Goal: Entertainment & Leisure: Consume media (video, audio)

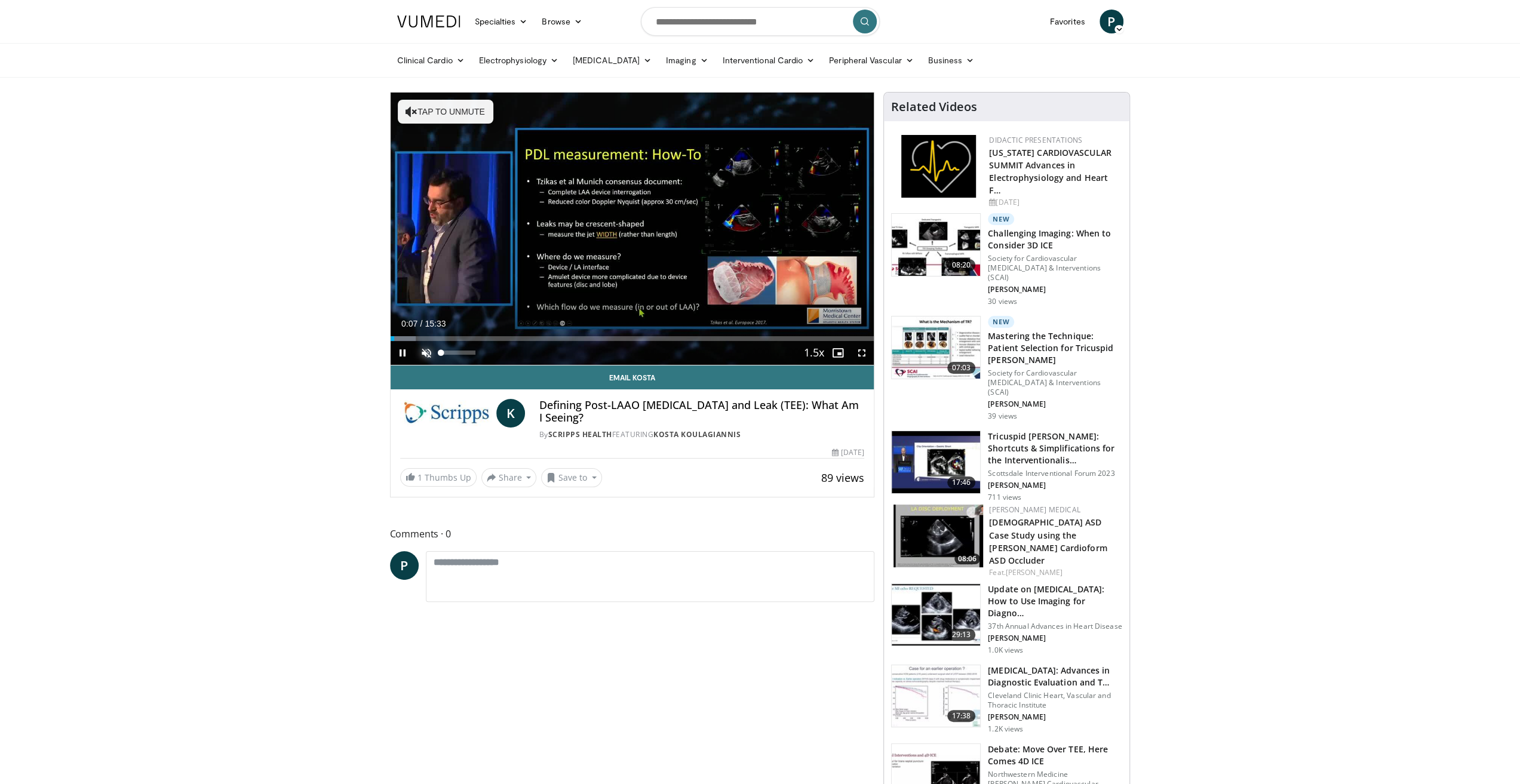
click at [428, 346] on span "Video Player" at bounding box center [426, 353] width 24 height 24
click at [835, 351] on span "Video Player" at bounding box center [838, 353] width 24 height 24
click at [399, 339] on div "Progress Bar" at bounding box center [400, 338] width 1 height 5
click at [401, 353] on span "Video Player" at bounding box center [402, 353] width 24 height 24
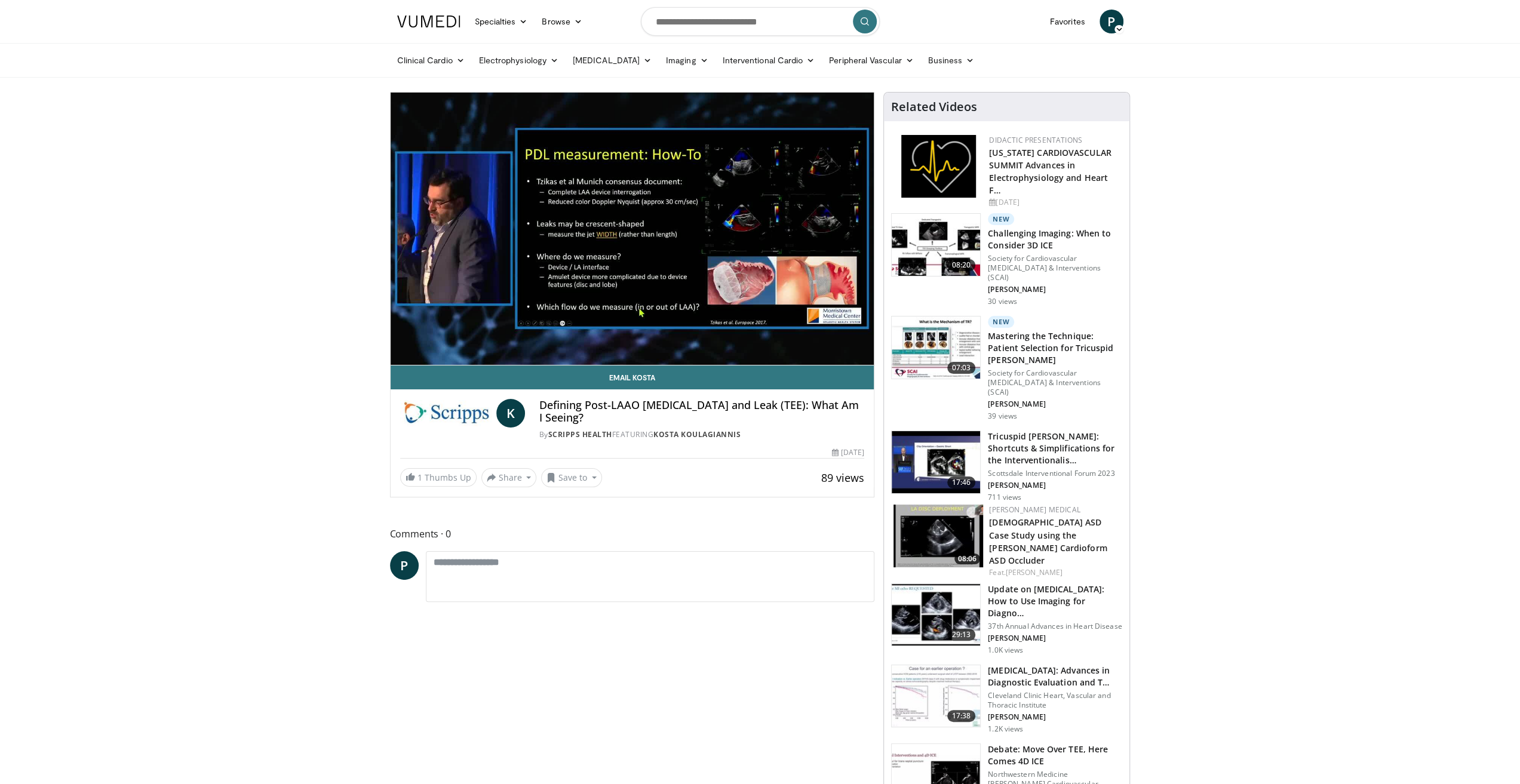
click at [401, 353] on div "10 seconds Tap to unmute" at bounding box center [632, 229] width 484 height 272
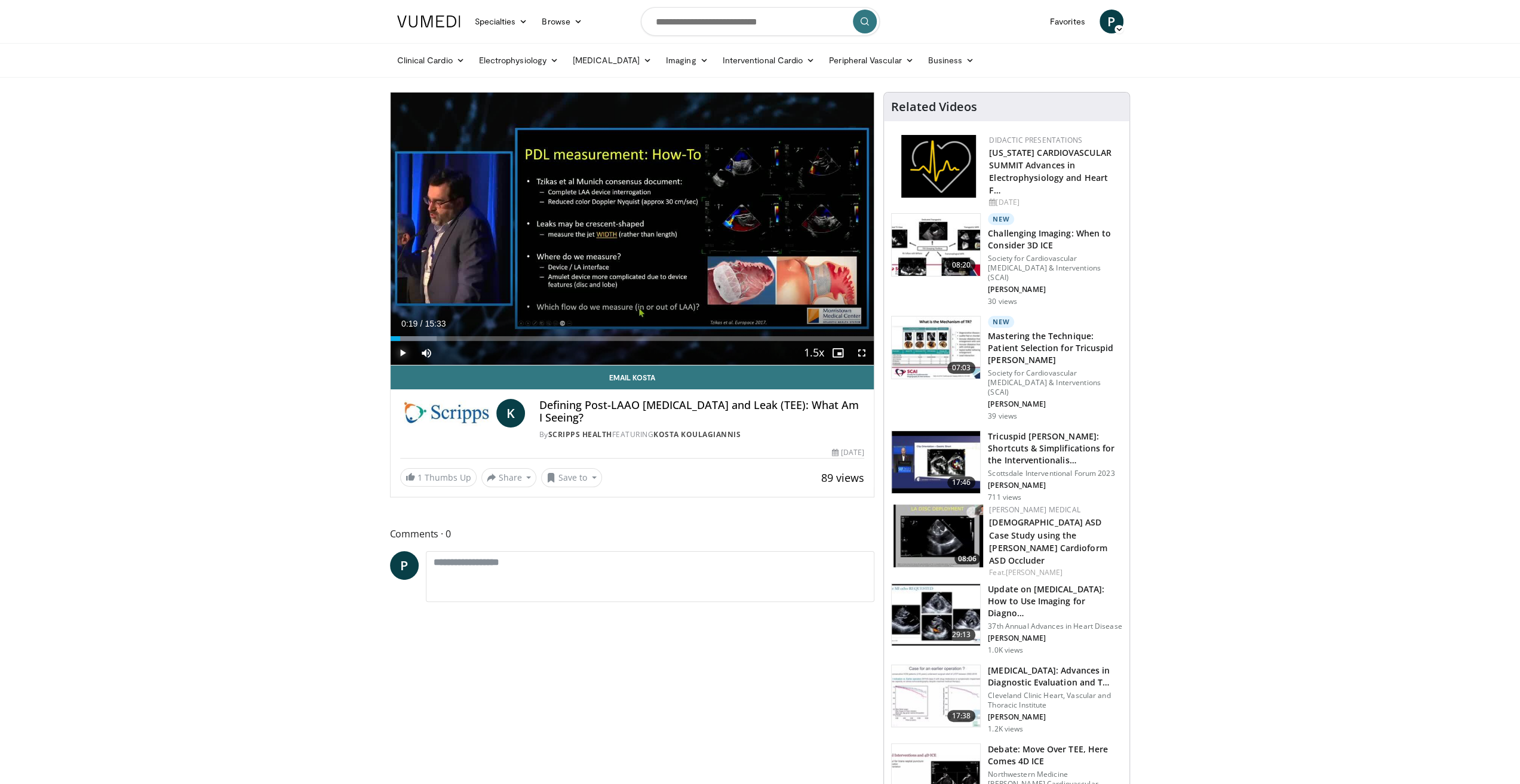
click at [405, 356] on span "Video Player" at bounding box center [402, 353] width 24 height 24
click at [405, 353] on span "Video Player" at bounding box center [402, 353] width 24 height 24
click at [411, 336] on div "Progress Bar" at bounding box center [411, 338] width 1 height 5
click at [400, 349] on span "Video Player" at bounding box center [402, 353] width 24 height 24
click at [404, 352] on span "Video Player" at bounding box center [402, 353] width 24 height 24
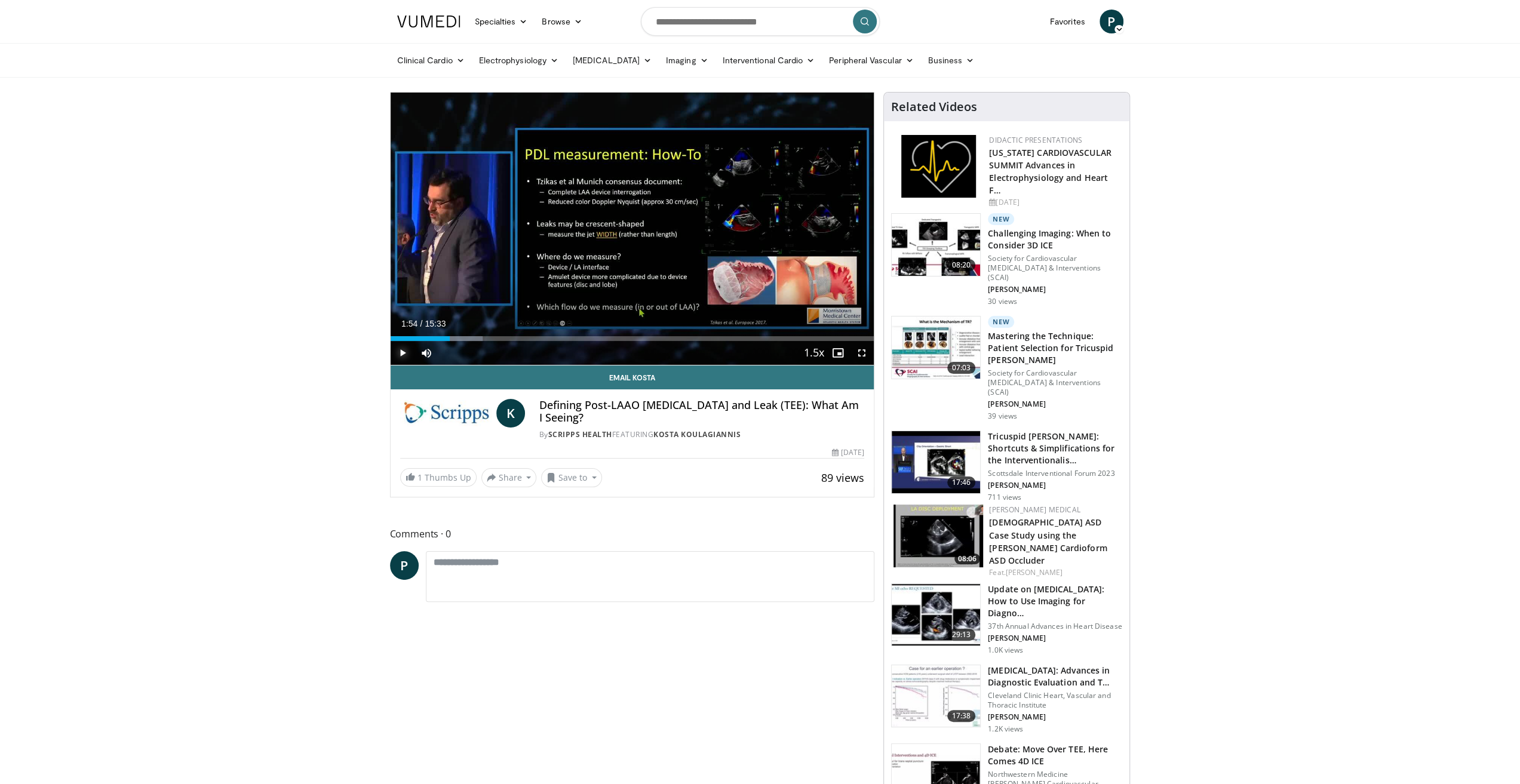
click at [406, 350] on span "Video Player" at bounding box center [402, 353] width 24 height 24
click at [403, 353] on span "Video Player" at bounding box center [402, 353] width 24 height 24
click at [403, 348] on span "Video Player" at bounding box center [402, 353] width 24 height 24
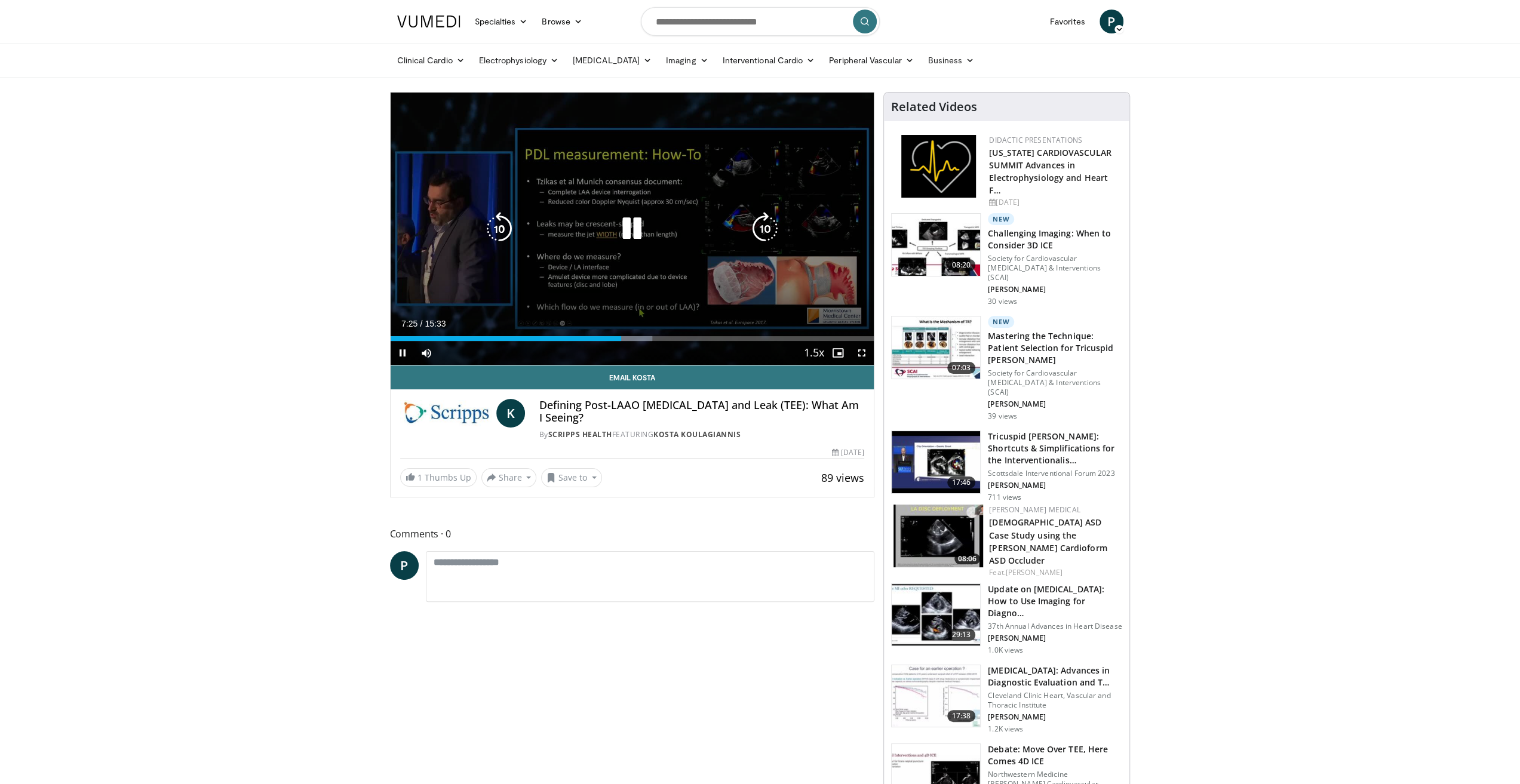
click at [639, 224] on icon "Video Player" at bounding box center [631, 229] width 33 height 33
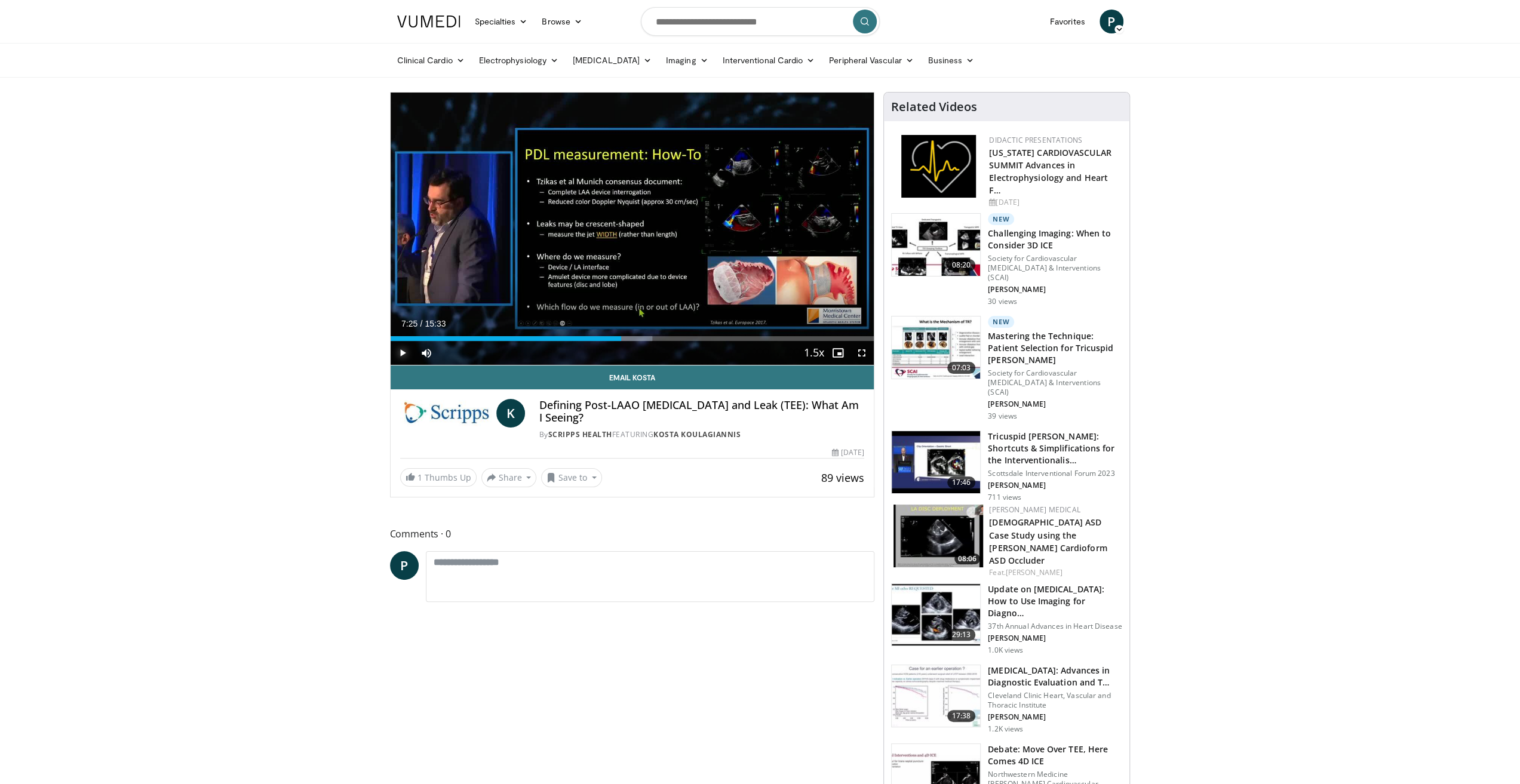
click at [403, 350] on span "Video Player" at bounding box center [402, 353] width 24 height 24
click at [662, 335] on div "Loaded : 61.66% 08:31 08:45" at bounding box center [632, 335] width 484 height 12
click at [672, 332] on div "Loaded : 62.72% 08:44 08:44" at bounding box center [632, 335] width 484 height 12
click at [681, 334] on div "Loaded : 65.38% 09:05 09:17" at bounding box center [632, 335] width 484 height 12
click at [687, 336] on div "Progress Bar" at bounding box center [688, 338] width 1 height 5
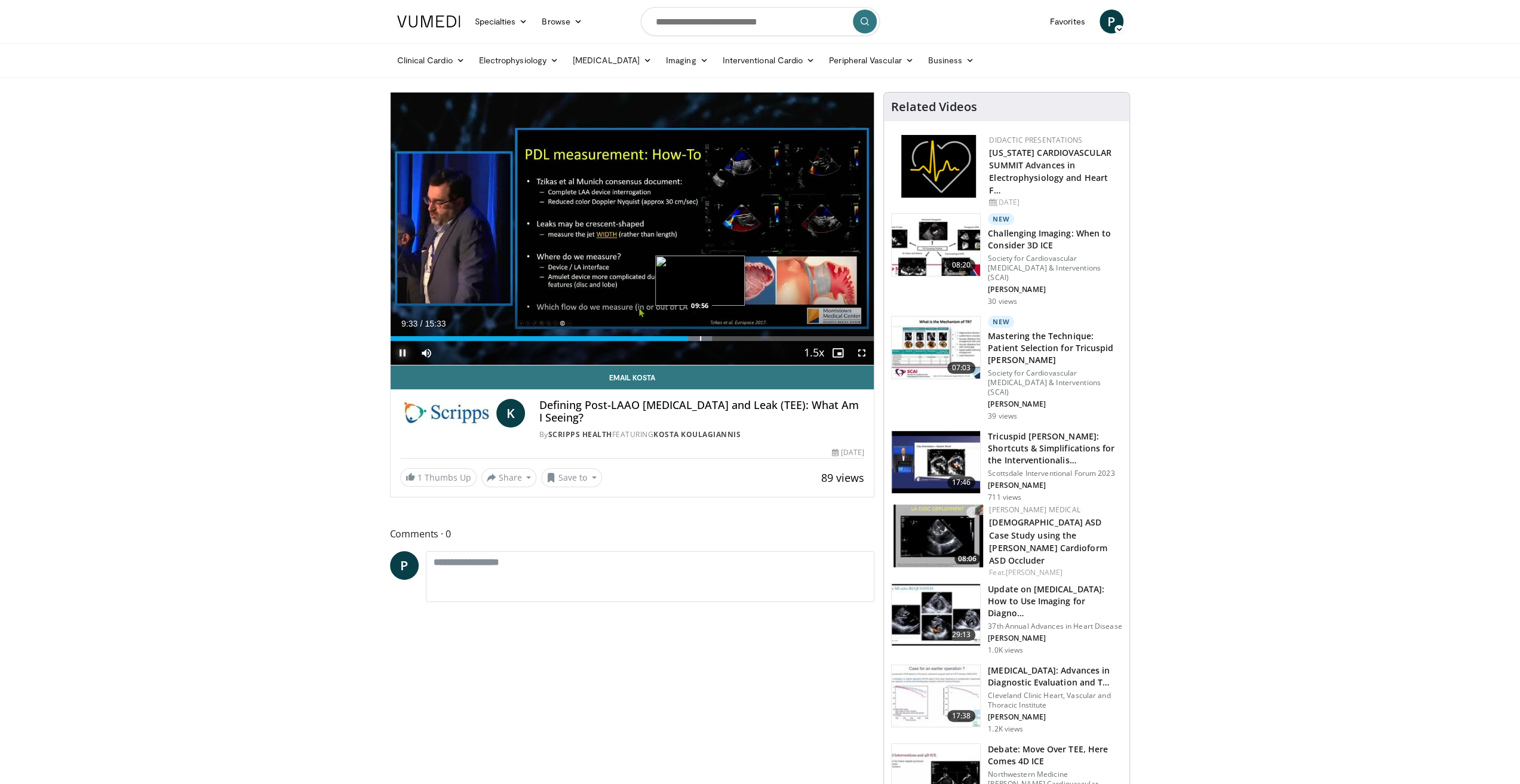
click at [701, 339] on div "Progress Bar" at bounding box center [701, 338] width 1 height 5
click at [711, 339] on div "Progress Bar" at bounding box center [712, 338] width 1 height 5
click at [721, 339] on div "Progress Bar" at bounding box center [720, 338] width 1 height 5
click at [403, 350] on span "Video Player" at bounding box center [402, 353] width 24 height 24
click at [400, 348] on span "Video Player" at bounding box center [402, 353] width 24 height 24
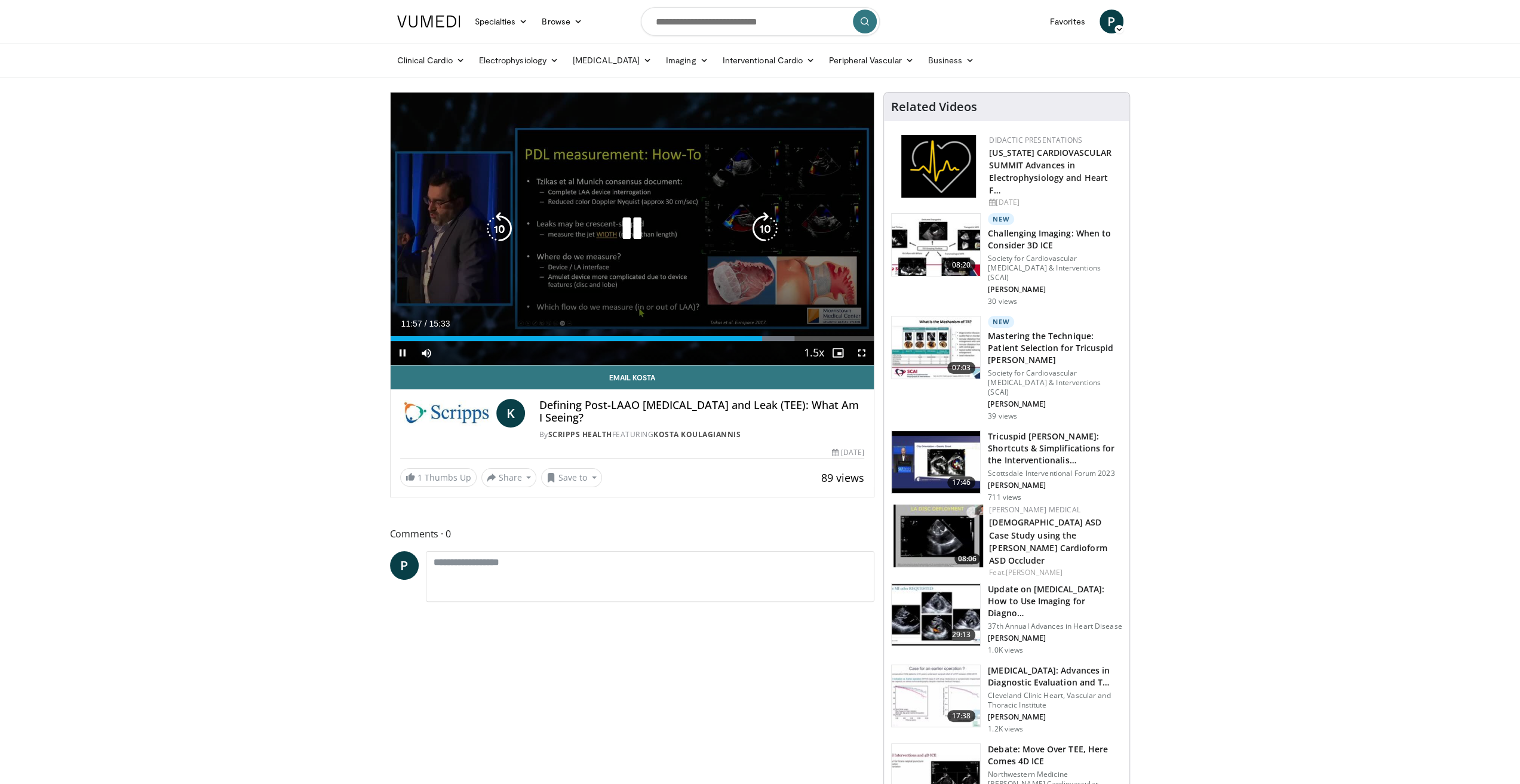
click at [629, 223] on icon "Video Player" at bounding box center [631, 229] width 33 height 33
click at [634, 229] on icon "Video Player" at bounding box center [631, 229] width 33 height 33
click at [626, 224] on icon "Video Player" at bounding box center [631, 229] width 33 height 33
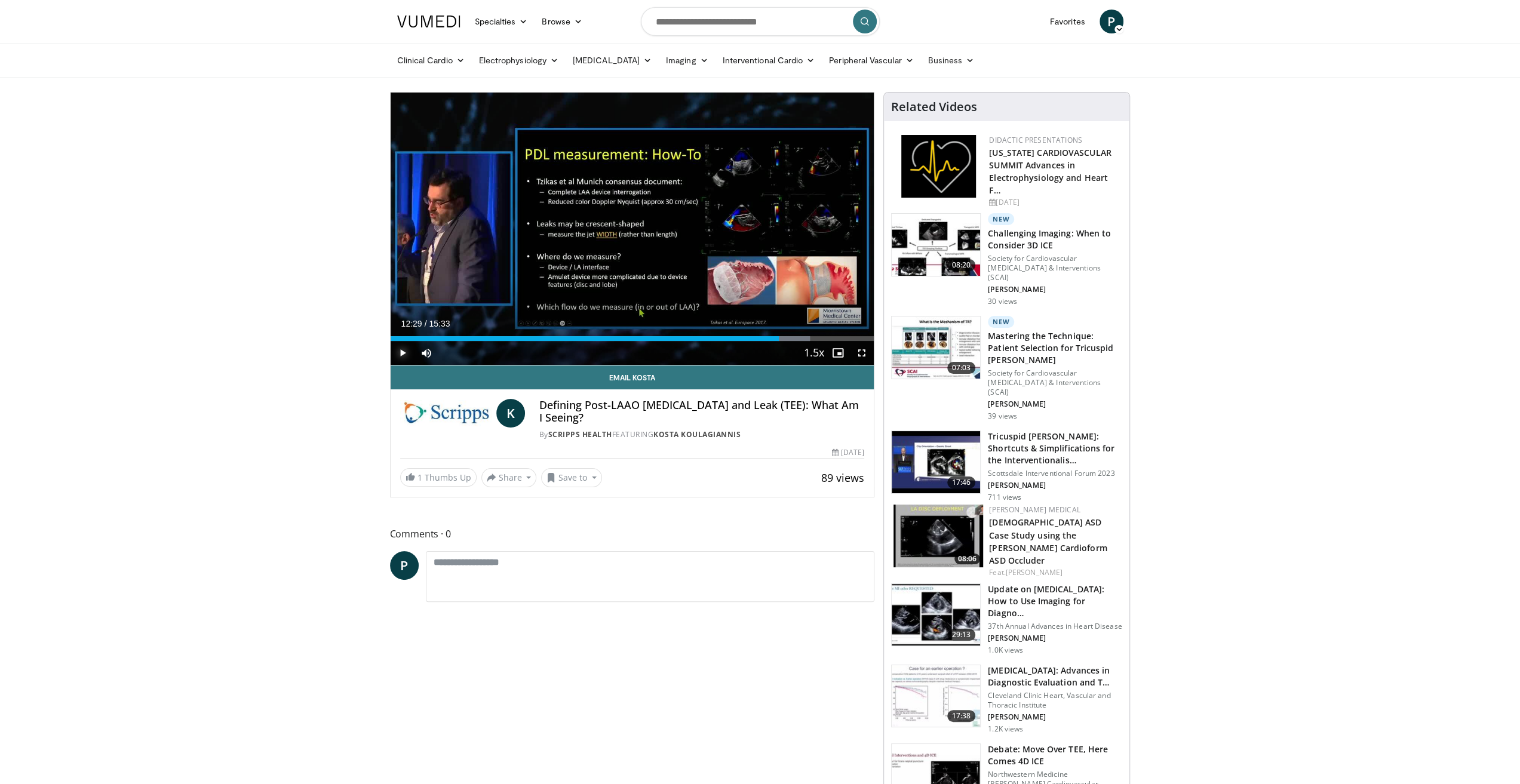
click at [403, 345] on span "Video Player" at bounding box center [402, 353] width 24 height 24
click at [805, 336] on div "Progress Bar" at bounding box center [805, 338] width 1 height 5
click at [810, 337] on div "Progress Bar" at bounding box center [810, 338] width 1 height 5
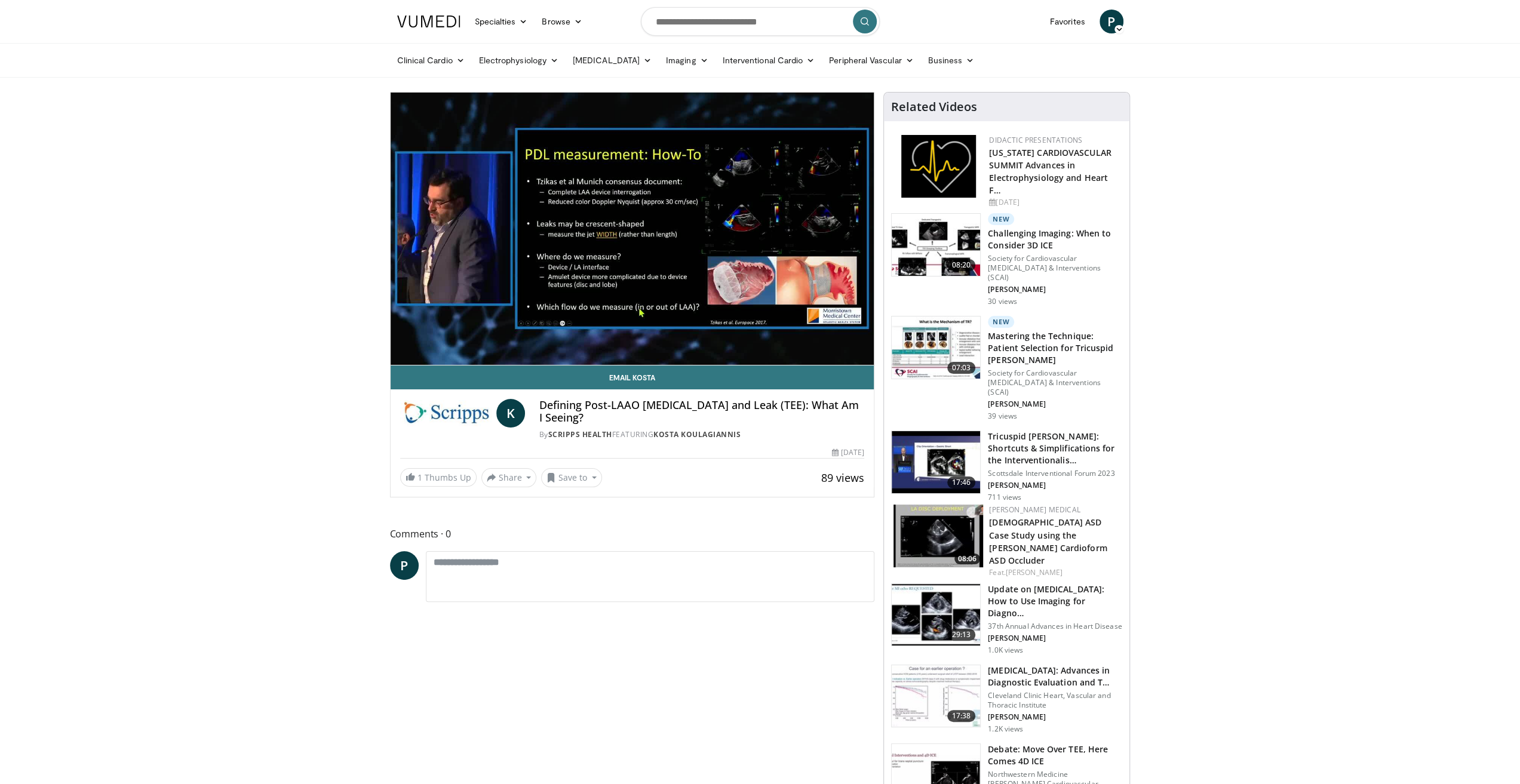
click at [820, 337] on video-js "**********" at bounding box center [632, 229] width 484 height 273
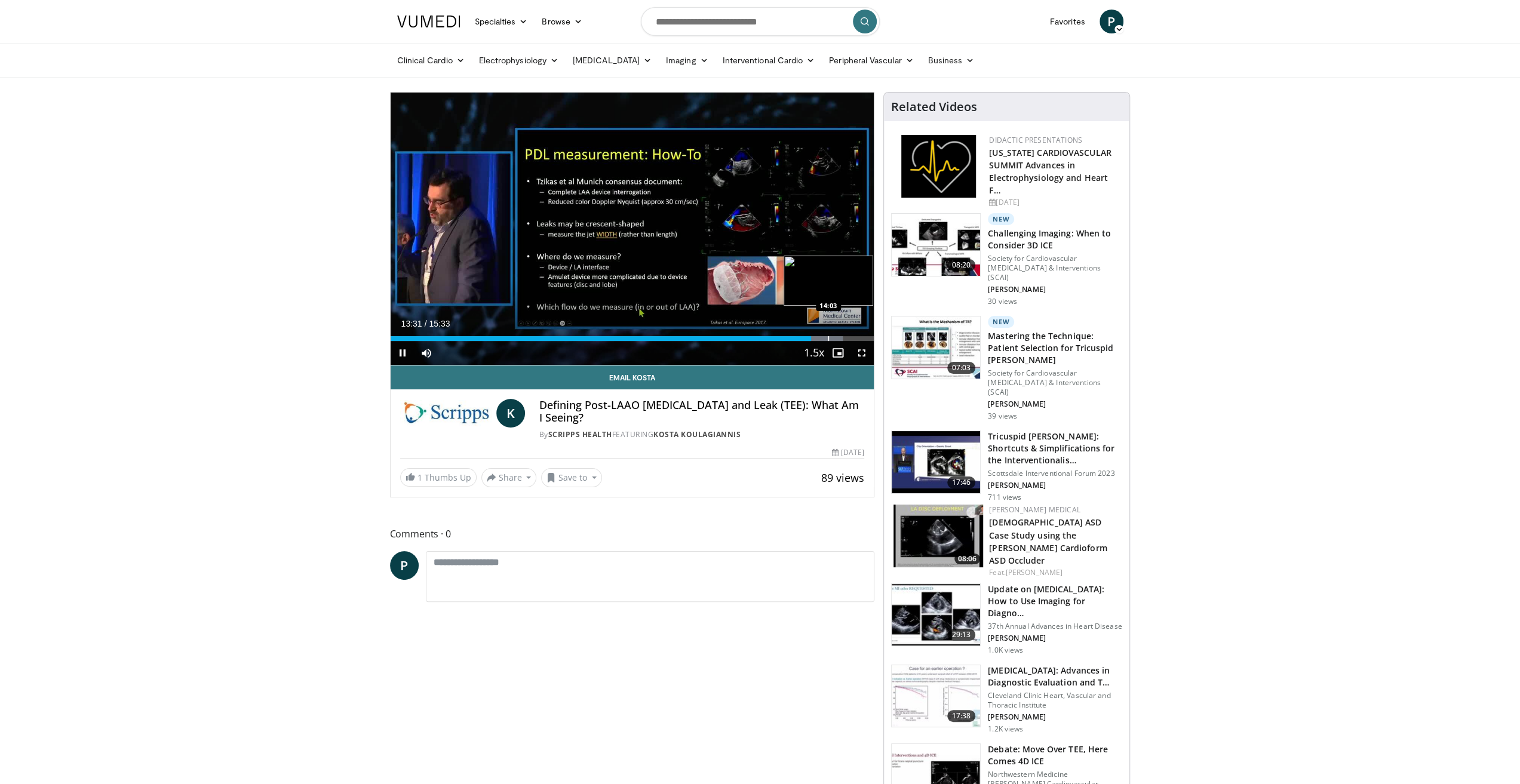
click at [826, 337] on div "Progress Bar" at bounding box center [819, 338] width 47 height 5
click at [835, 337] on div "Progress Bar" at bounding box center [836, 338] width 1 height 5
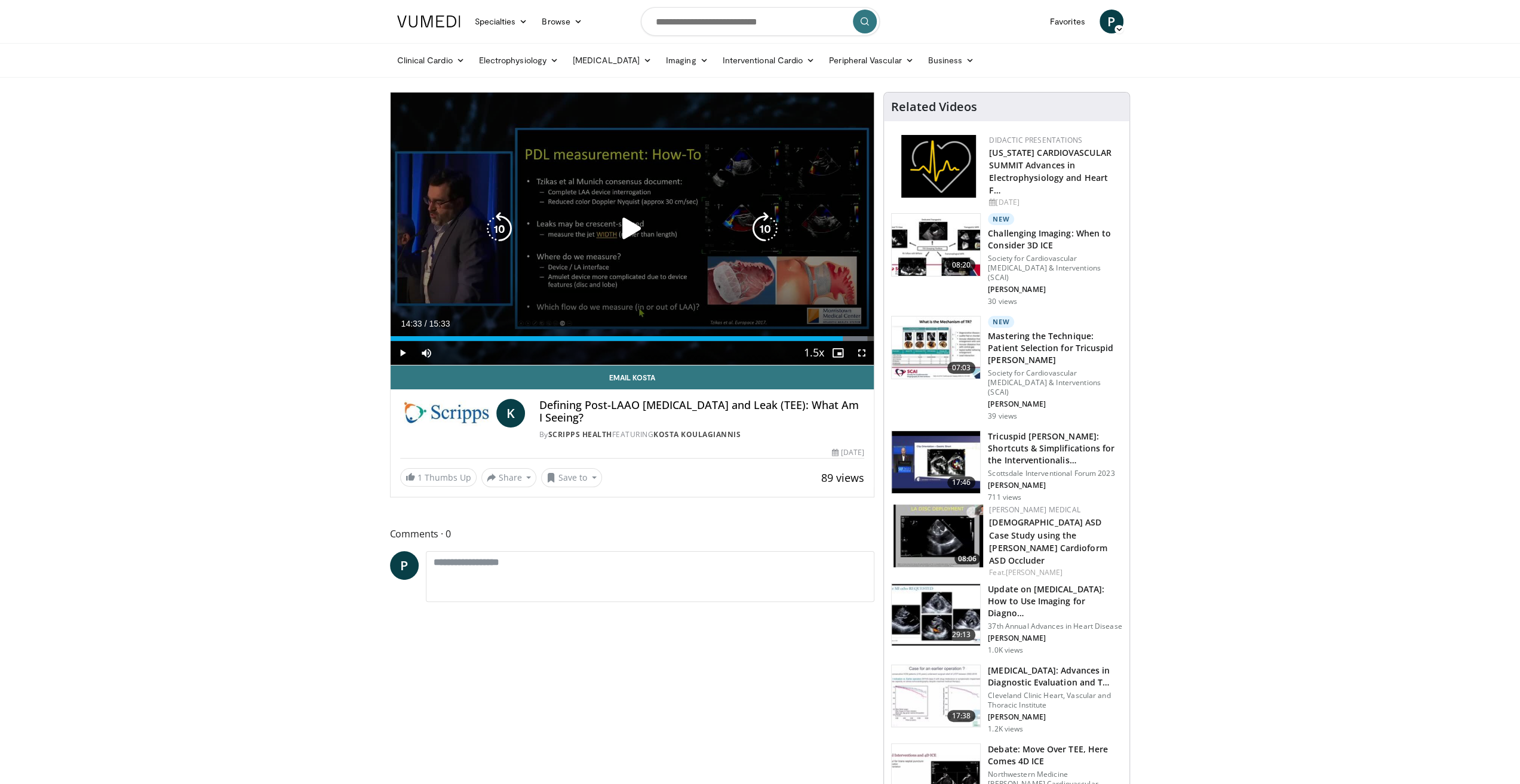
click at [843, 337] on div "Progress Bar" at bounding box center [844, 338] width 46 height 5
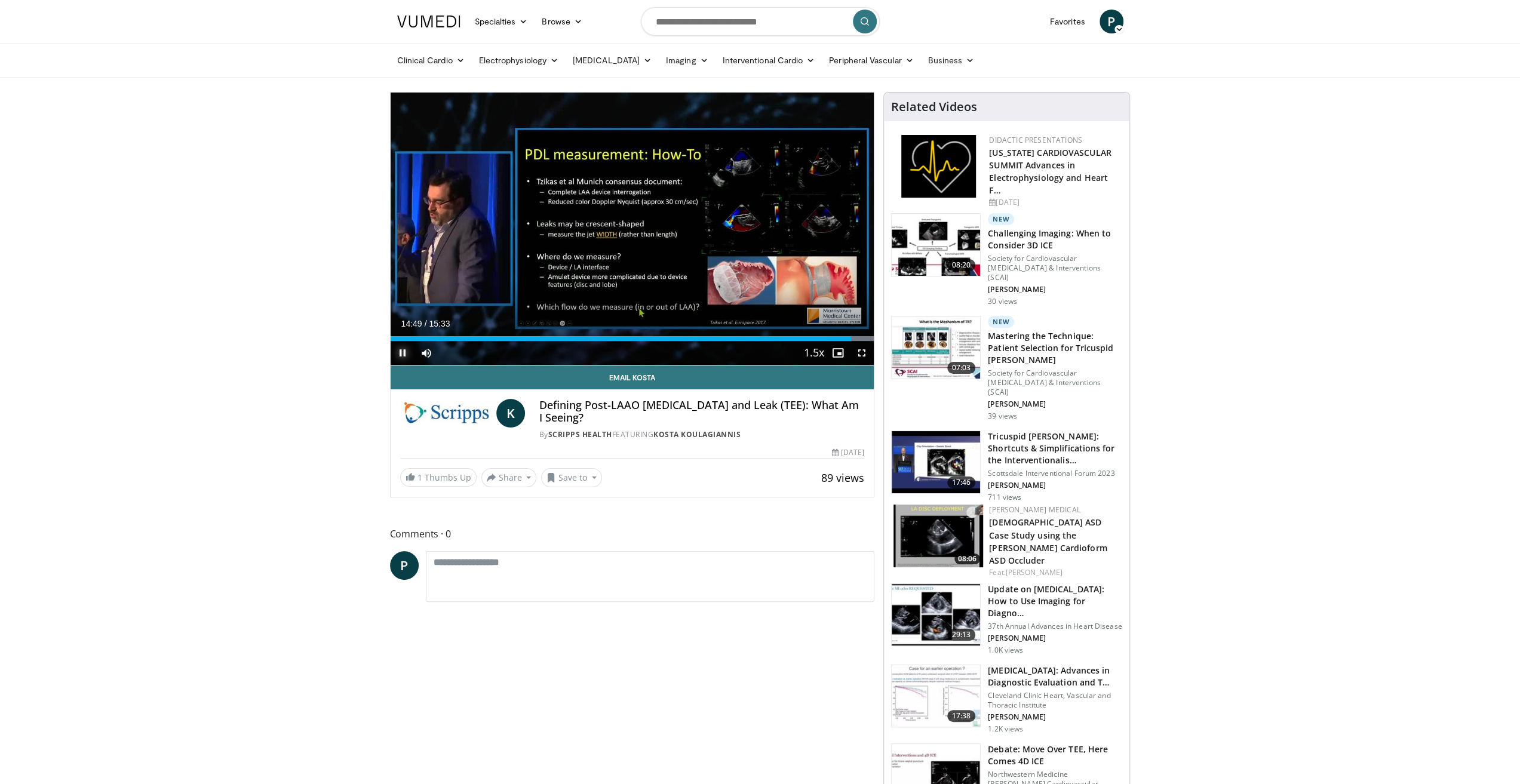
click at [400, 349] on span "Video Player" at bounding box center [402, 353] width 24 height 24
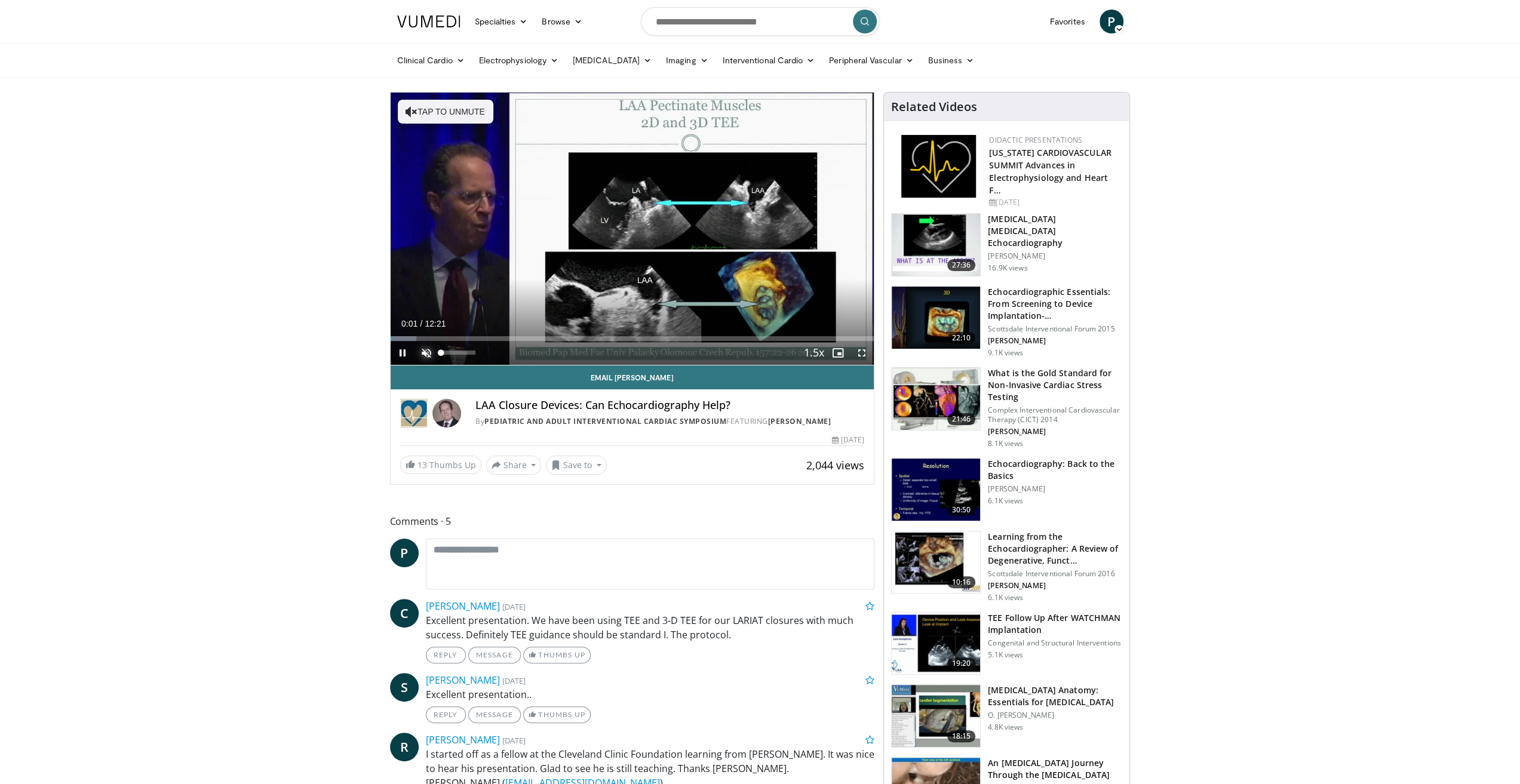
click at [424, 348] on span "Video Player" at bounding box center [426, 353] width 24 height 24
click at [400, 352] on span "Video Player" at bounding box center [402, 353] width 24 height 24
click at [422, 337] on div "Progress Bar" at bounding box center [423, 338] width 1 height 5
click at [434, 337] on div "Progress Bar" at bounding box center [429, 338] width 53 height 5
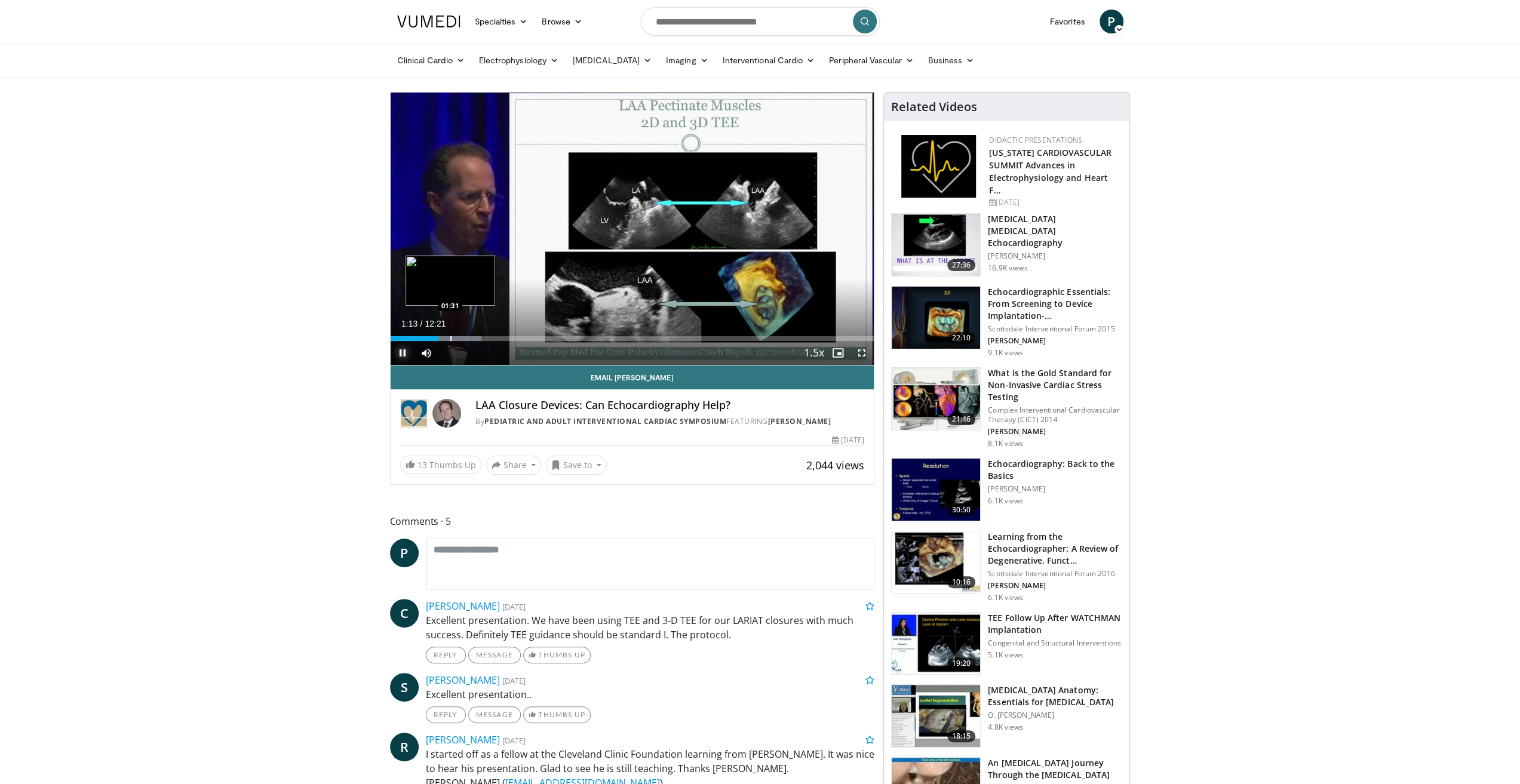
click at [450, 337] on div "Progress Bar" at bounding box center [451, 338] width 1 height 5
click at [469, 339] on div "Loaded : 22.89% 02:00 01:58" at bounding box center [632, 338] width 484 height 5
click at [485, 339] on div "Progress Bar" at bounding box center [484, 338] width 1 height 5
click at [505, 339] on div "Loaded : 24.24% 02:33 02:56" at bounding box center [632, 338] width 484 height 5
click at [520, 339] on div "Progress Bar" at bounding box center [521, 338] width 1 height 5
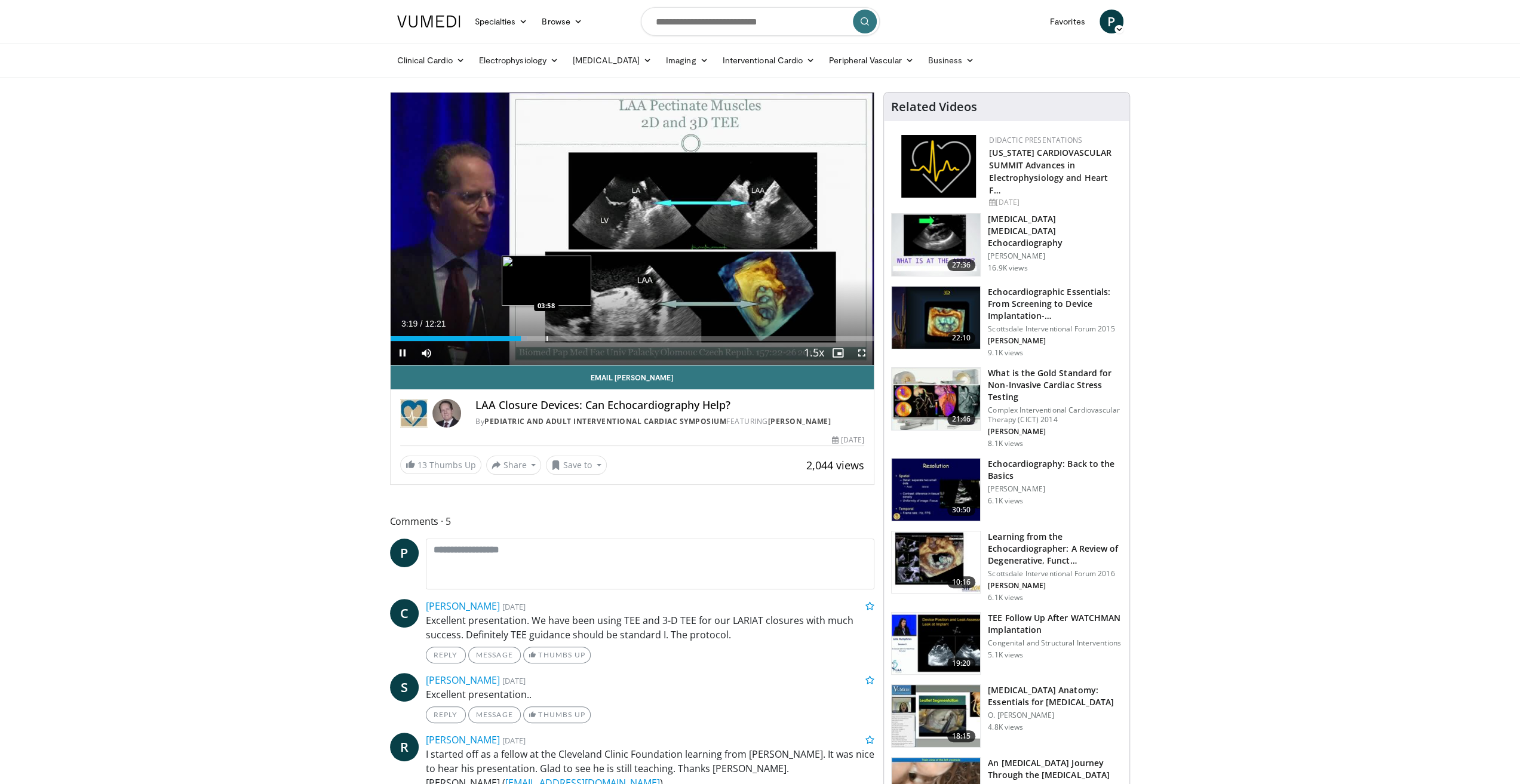
click at [546, 339] on div "10 seconds Tap to unmute" at bounding box center [632, 229] width 484 height 272
click at [571, 339] on div "Progress Bar" at bounding box center [571, 338] width 1 height 5
click at [584, 339] on div "Progress Bar" at bounding box center [585, 338] width 1 height 5
click at [616, 338] on div "Progress Bar" at bounding box center [617, 338] width 1 height 5
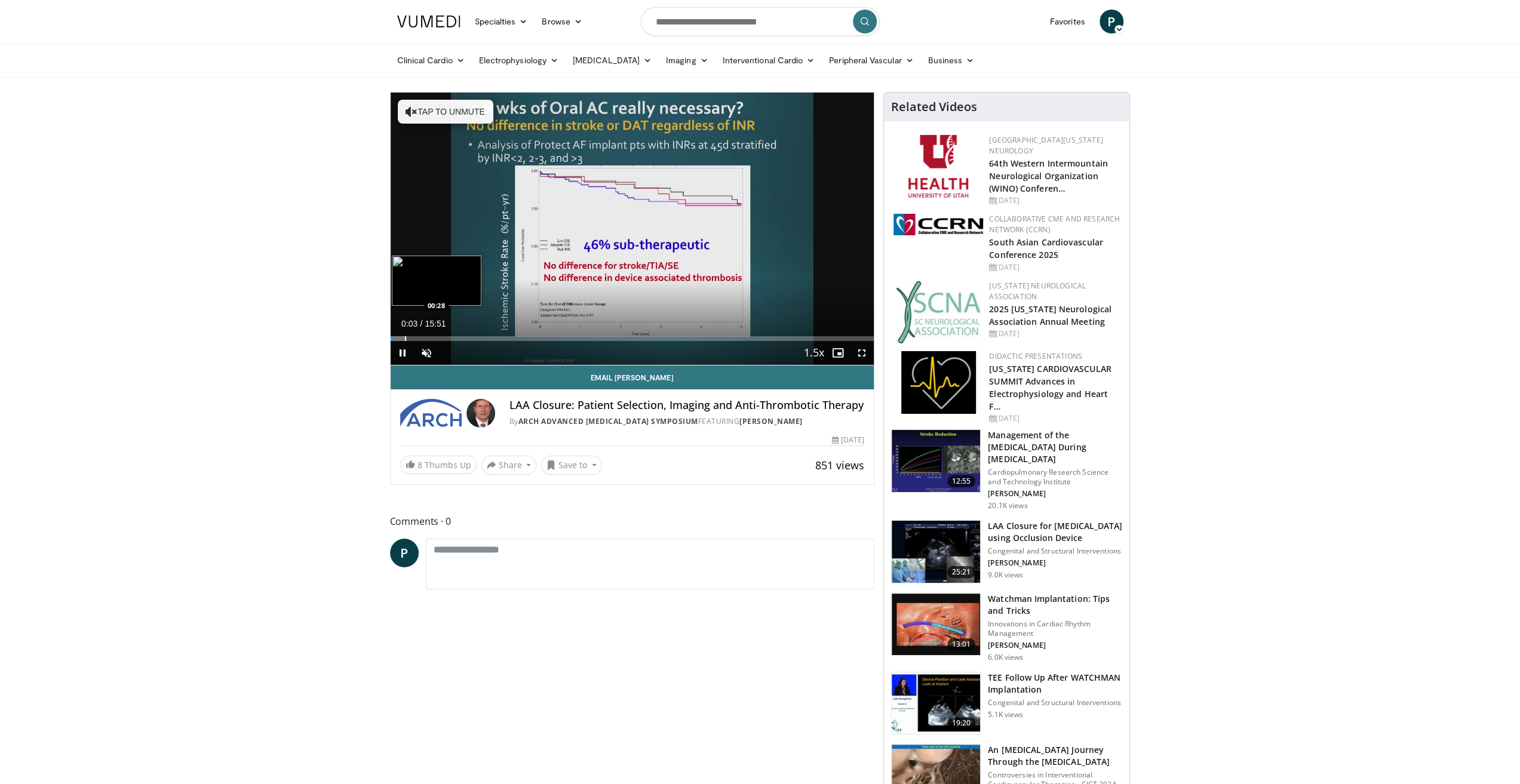
click at [404, 339] on div "Loaded : 3.15% 00:04 00:28" at bounding box center [632, 338] width 484 height 5
click at [427, 339] on div "Loaded : 3.15% 00:28 01:09" at bounding box center [632, 338] width 484 height 5
click at [471, 336] on div "Progress Bar" at bounding box center [471, 338] width 1 height 5
click at [466, 339] on div "Progress Bar" at bounding box center [466, 338] width 1 height 5
click at [428, 353] on span "Video Player" at bounding box center [426, 353] width 24 height 24
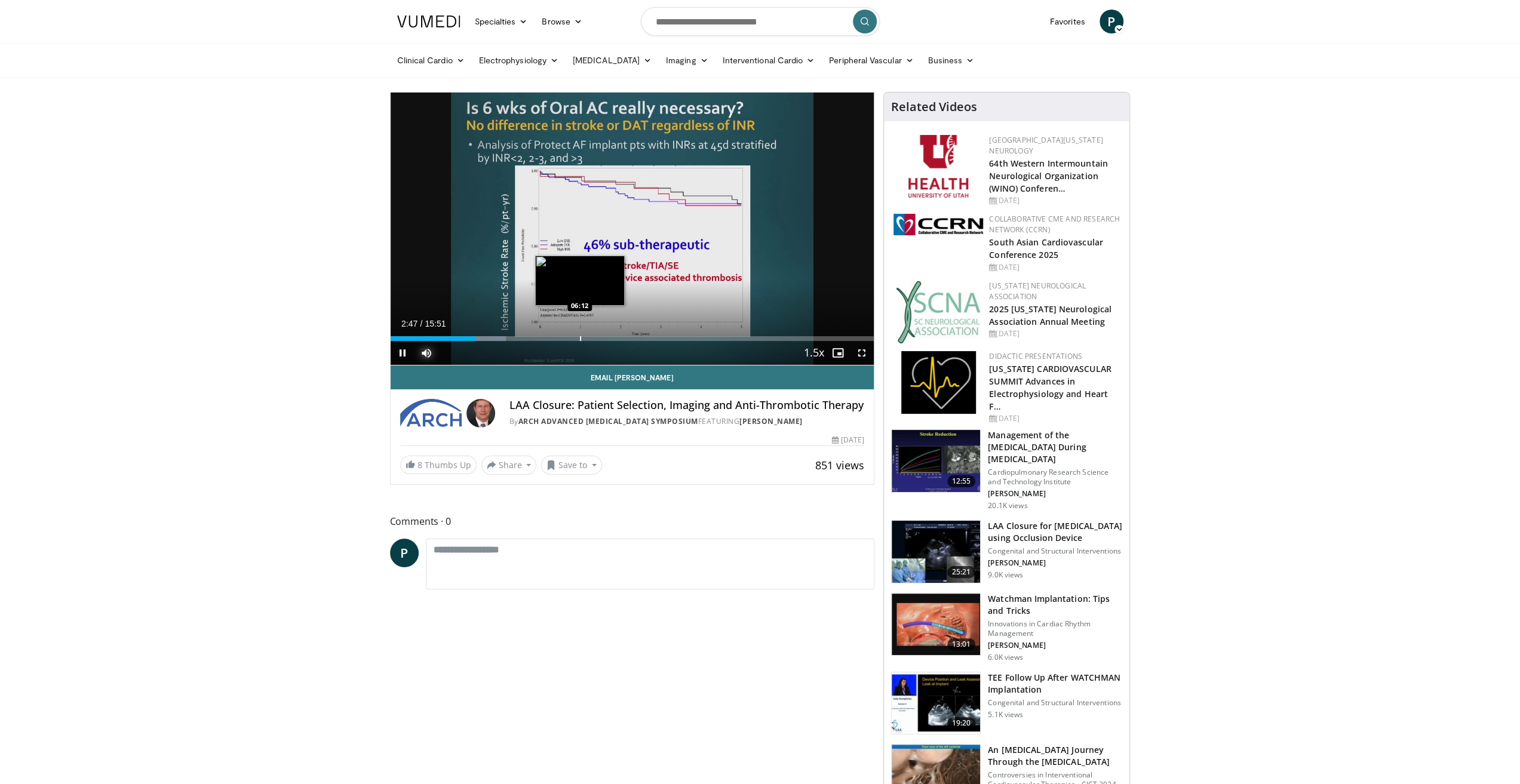
click at [580, 336] on div "Progress Bar" at bounding box center [581, 338] width 1 height 5
click at [626, 336] on div "Progress Bar" at bounding box center [626, 338] width 1 height 5
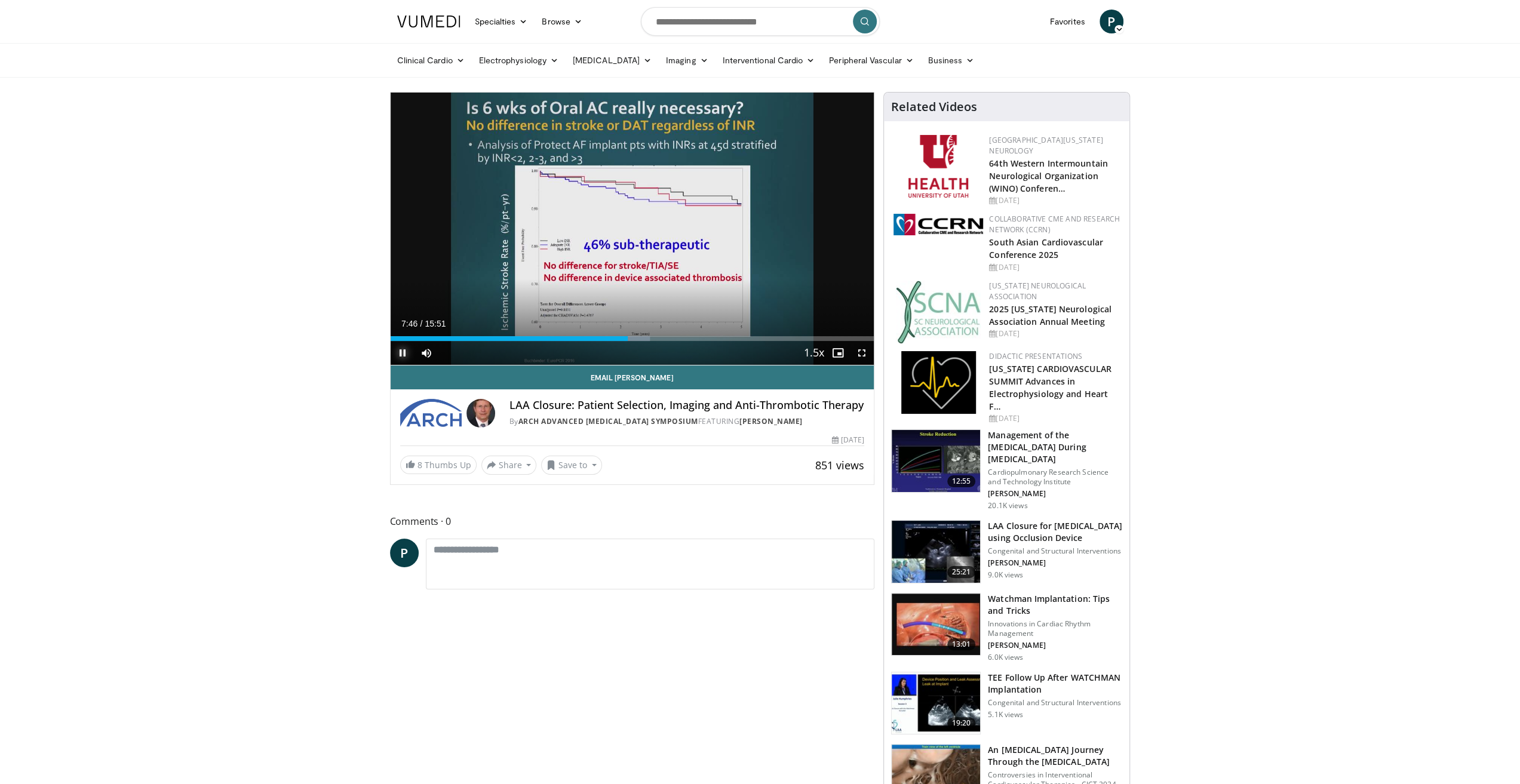
click at [404, 355] on span "Video Player" at bounding box center [402, 353] width 24 height 24
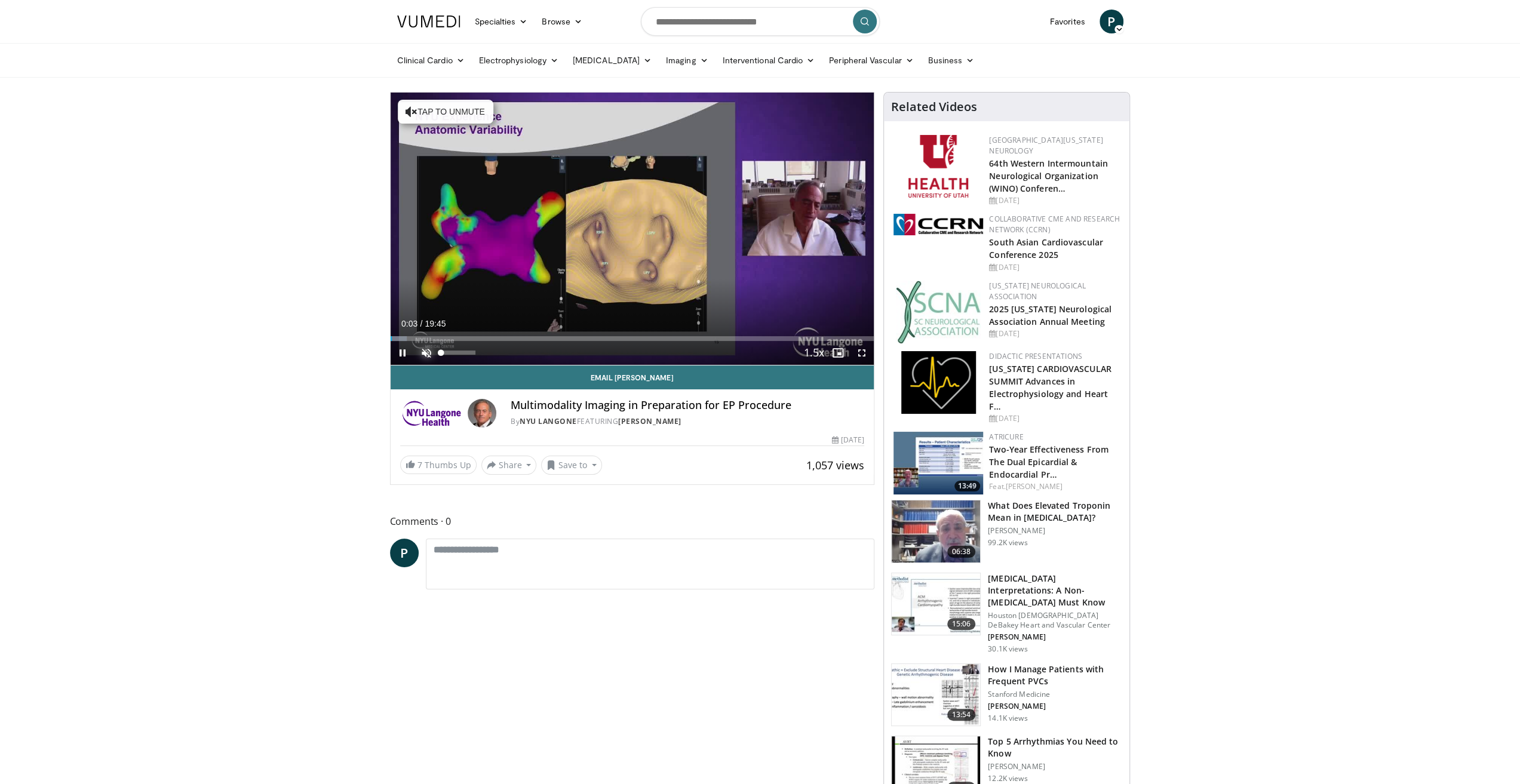
click at [426, 352] on span "Video Player" at bounding box center [426, 353] width 24 height 24
click at [455, 353] on div "39%" at bounding box center [458, 353] width 34 height 4
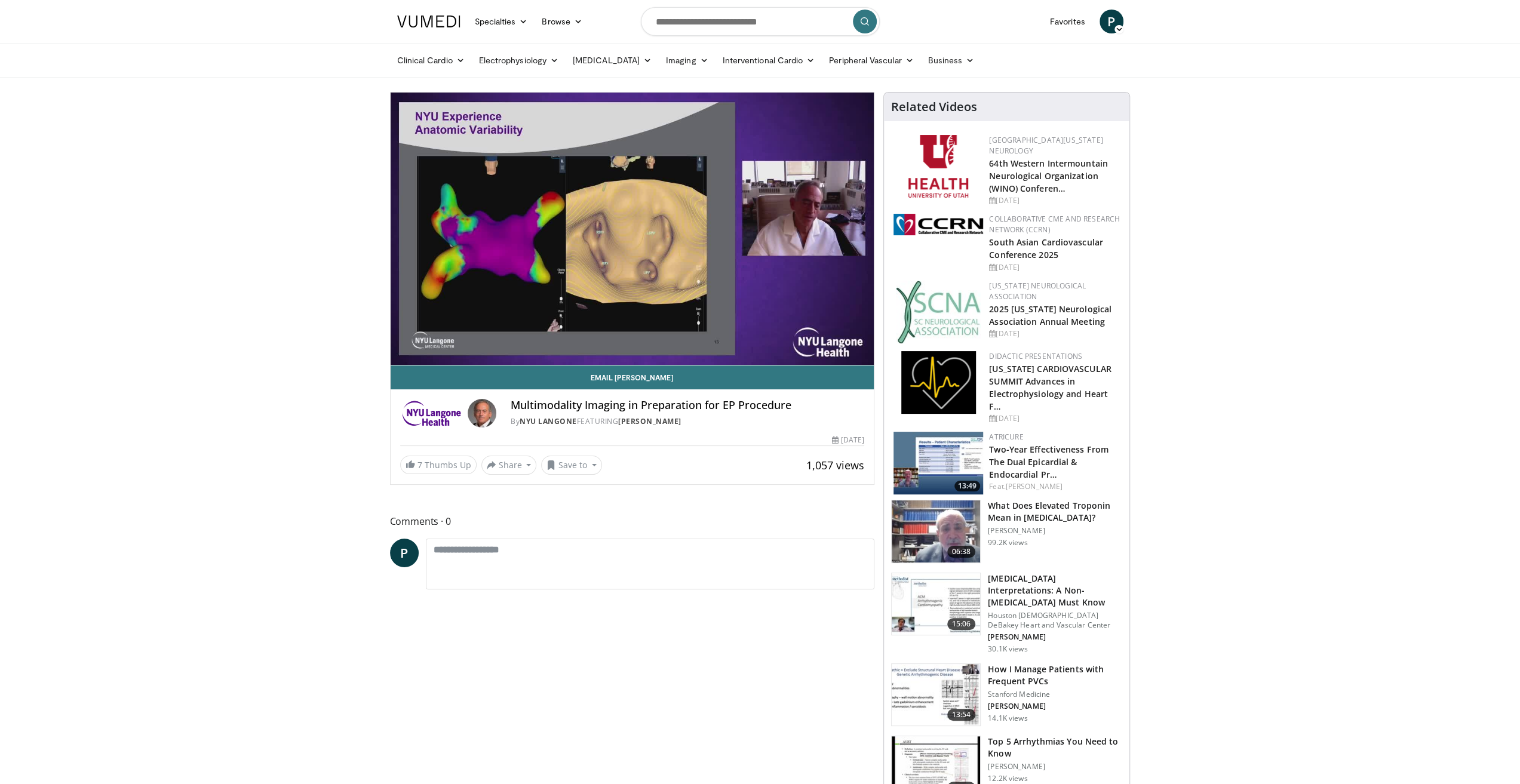
click at [470, 337] on div "10 seconds Tap to unmute" at bounding box center [632, 229] width 484 height 272
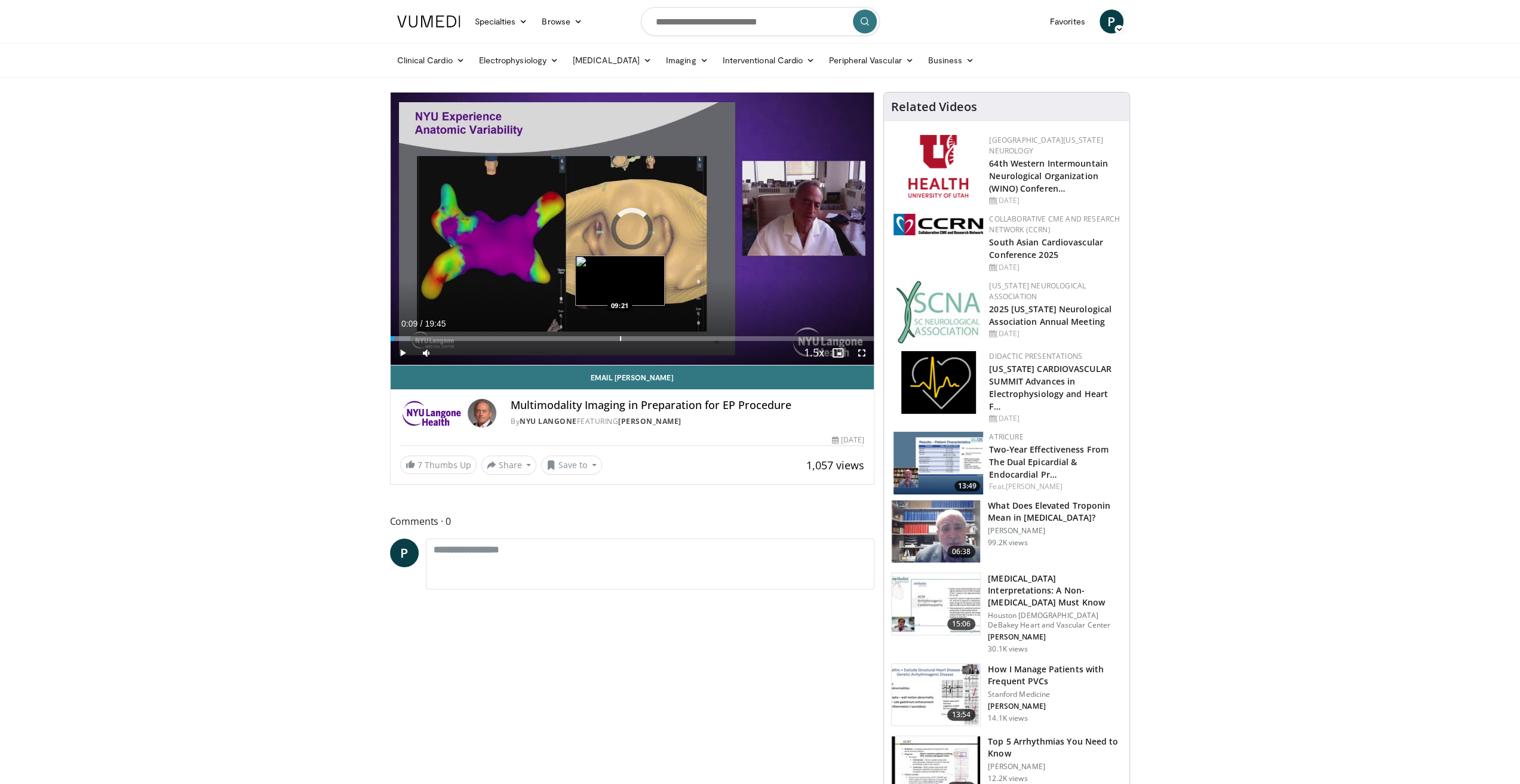
click at [619, 334] on div "Loaded : 4.18% 00:09 09:21" at bounding box center [632, 335] width 484 height 12
click at [681, 336] on div "Progress Bar" at bounding box center [681, 338] width 1 height 5
click at [673, 336] on div "Progress Bar" at bounding box center [673, 338] width 1 height 5
click at [693, 336] on div "Progress Bar" at bounding box center [694, 338] width 1 height 5
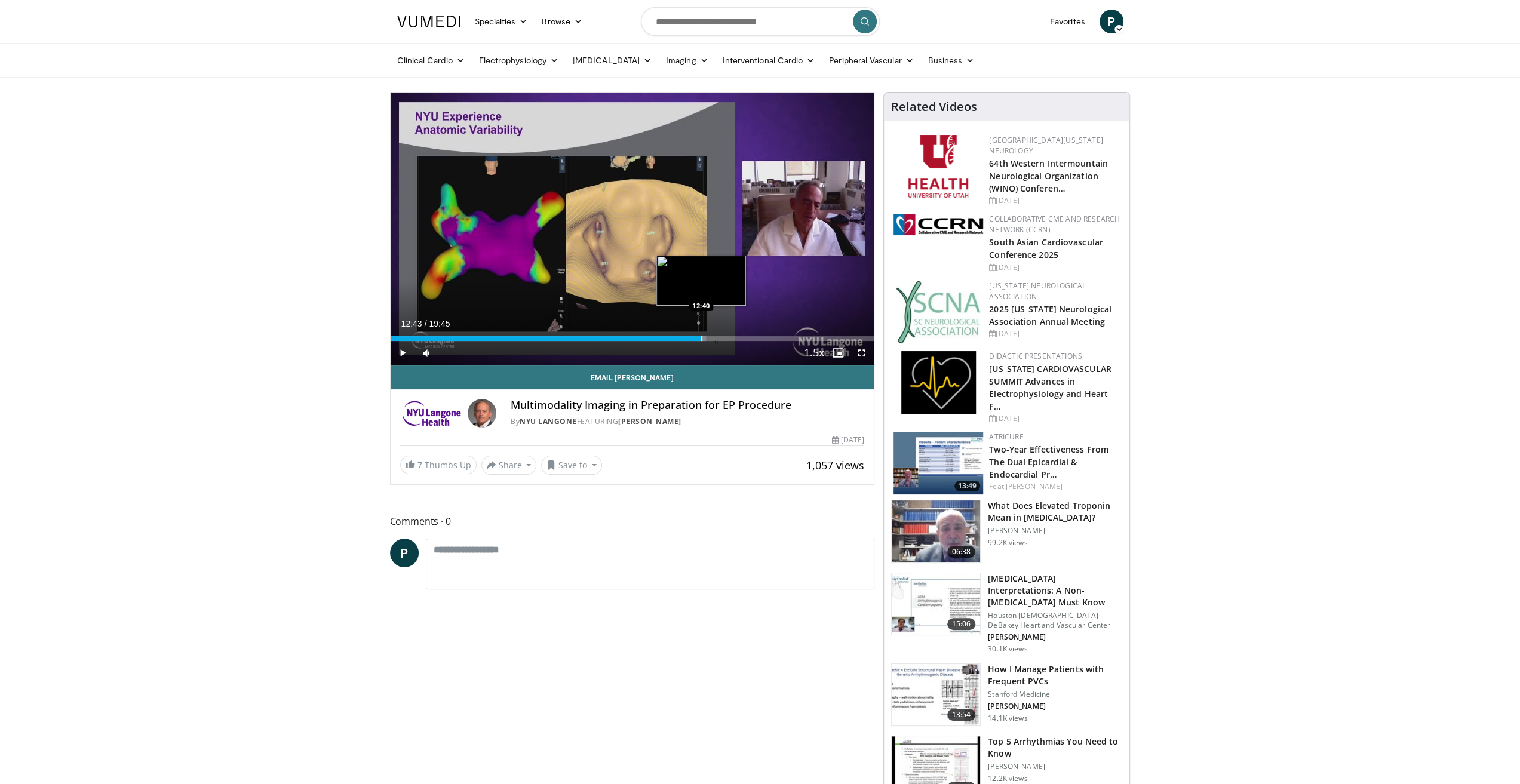
click at [701, 336] on div "Progress Bar" at bounding box center [702, 338] width 1 height 5
click at [710, 336] on div "Progress Bar" at bounding box center [710, 338] width 1 height 5
click at [423, 353] on span "Video Player" at bounding box center [426, 353] width 24 height 24
click at [407, 350] on span "Video Player" at bounding box center [402, 353] width 24 height 24
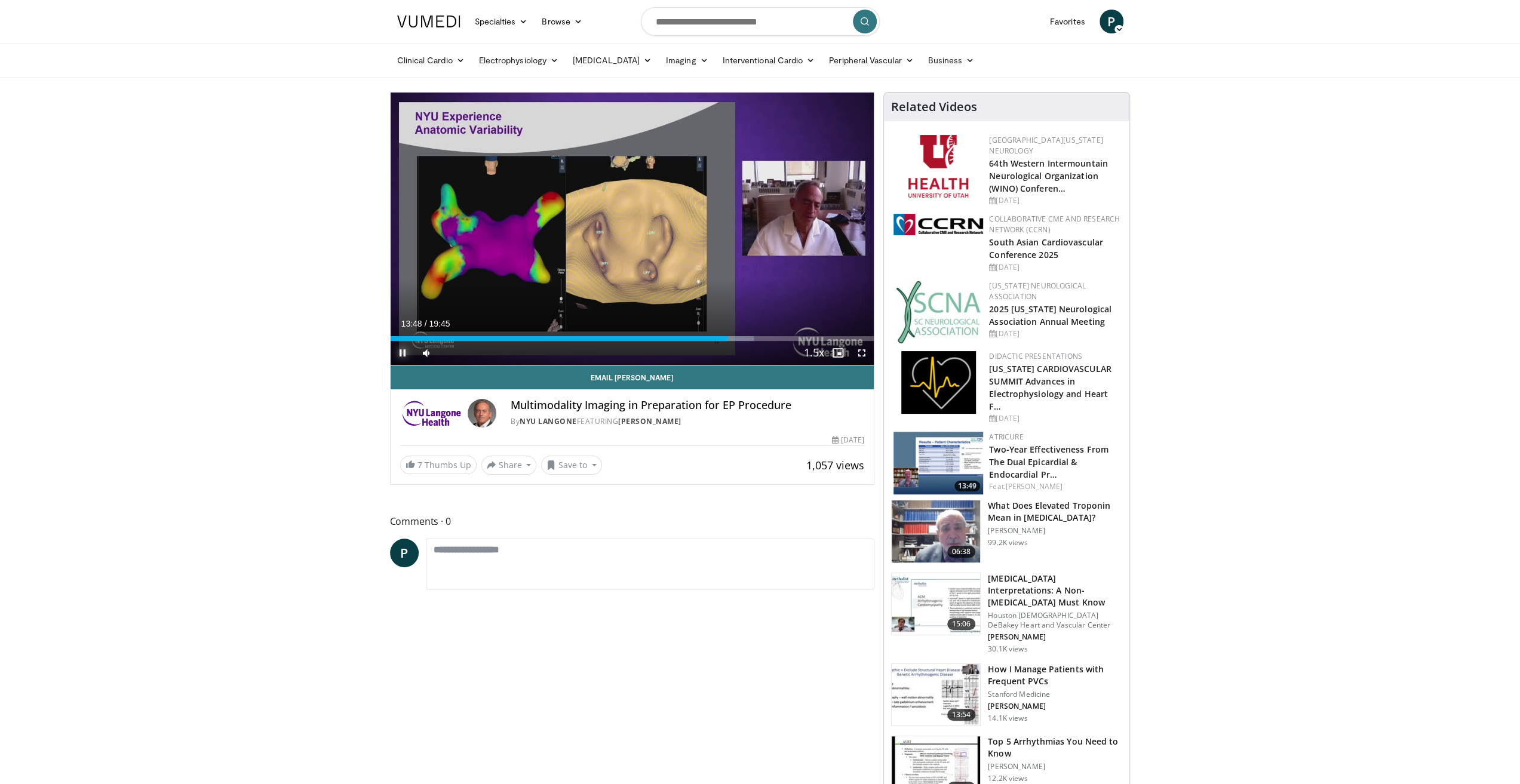
click at [398, 349] on span "Video Player" at bounding box center [402, 353] width 24 height 24
click at [400, 350] on span "Video Player" at bounding box center [402, 353] width 24 height 24
click at [404, 353] on span "Video Player" at bounding box center [402, 353] width 24 height 24
click at [738, 337] on div "Progress Bar" at bounding box center [739, 338] width 1 height 5
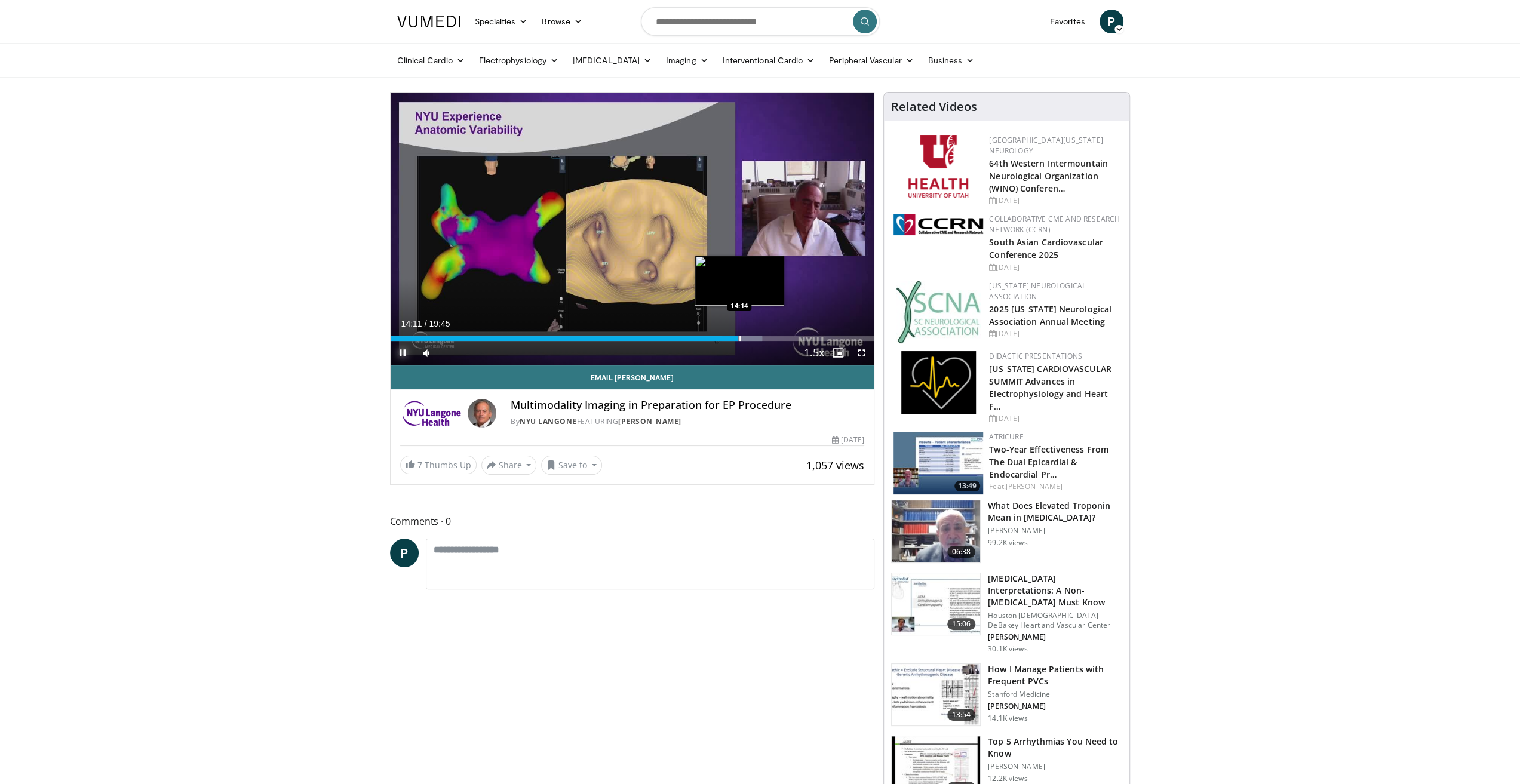
click at [739, 337] on div "Progress Bar" at bounding box center [740, 338] width 1 height 5
click at [754, 336] on div "Progress Bar" at bounding box center [755, 338] width 1 height 5
click at [757, 336] on div "Progress Bar" at bounding box center [757, 338] width 1 height 5
click at [765, 337] on div "Progress Bar" at bounding box center [765, 338] width 1 height 5
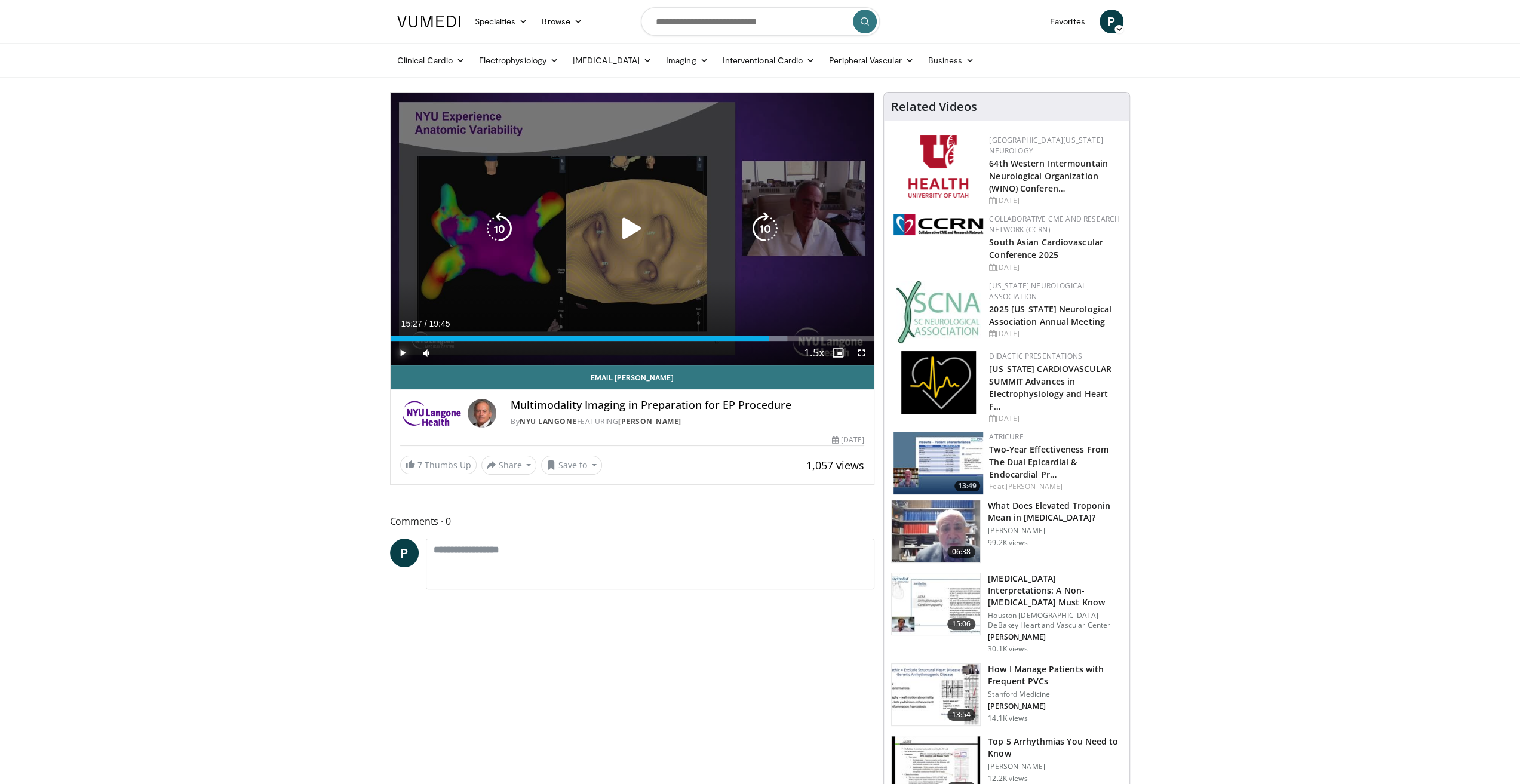
click at [0, 0] on div "Progress Bar" at bounding box center [0, 0] width 0 height 0
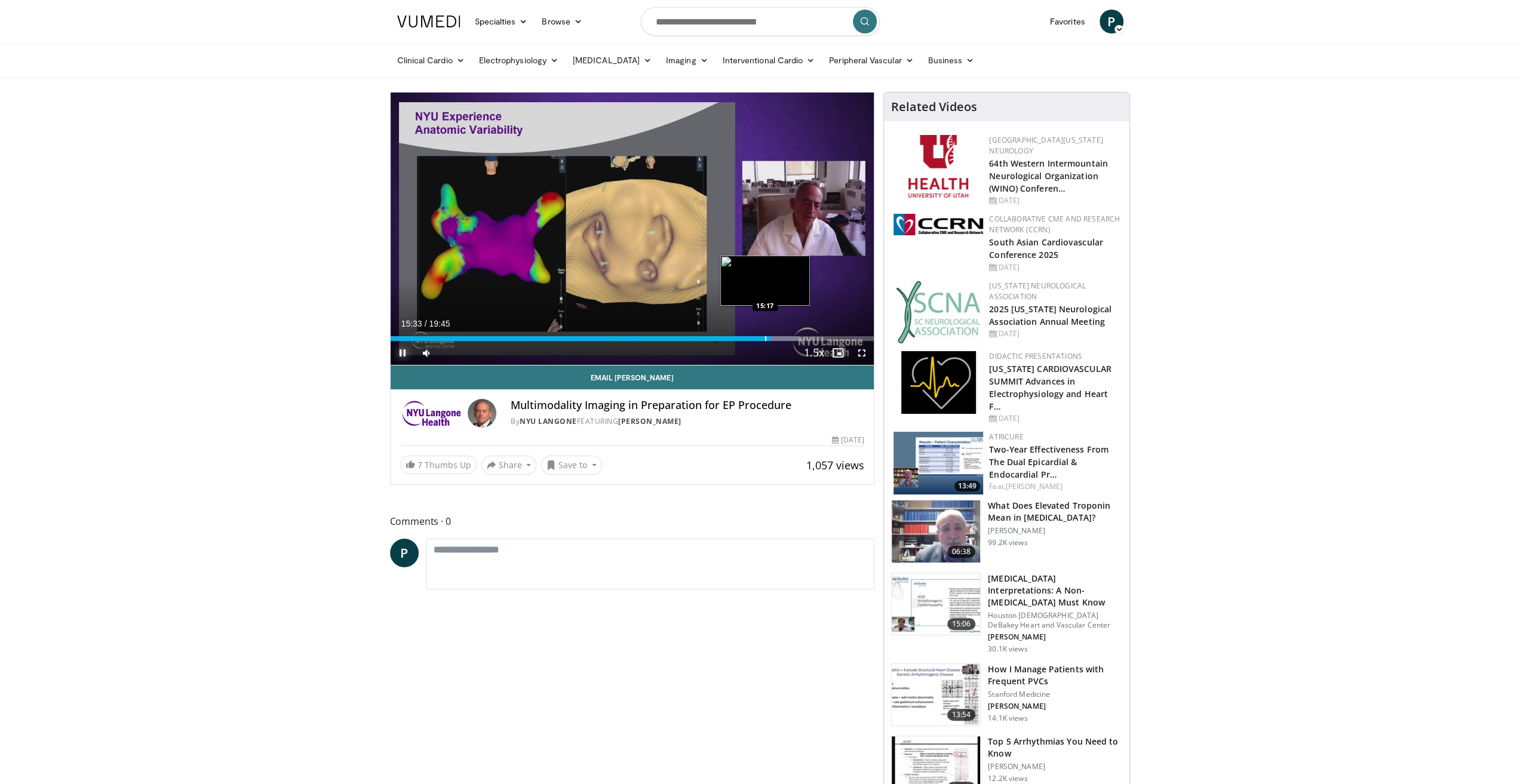
click at [765, 339] on div "Progress Bar" at bounding box center [766, 338] width 1 height 5
click at [765, 339] on div "Progress Bar" at bounding box center [765, 338] width 1 height 5
click at [763, 339] on div "Progress Bar" at bounding box center [764, 338] width 1 height 5
click at [771, 339] on div "Progress Bar" at bounding box center [771, 338] width 1 height 5
click at [775, 339] on div "Progress Bar" at bounding box center [776, 338] width 1 height 5
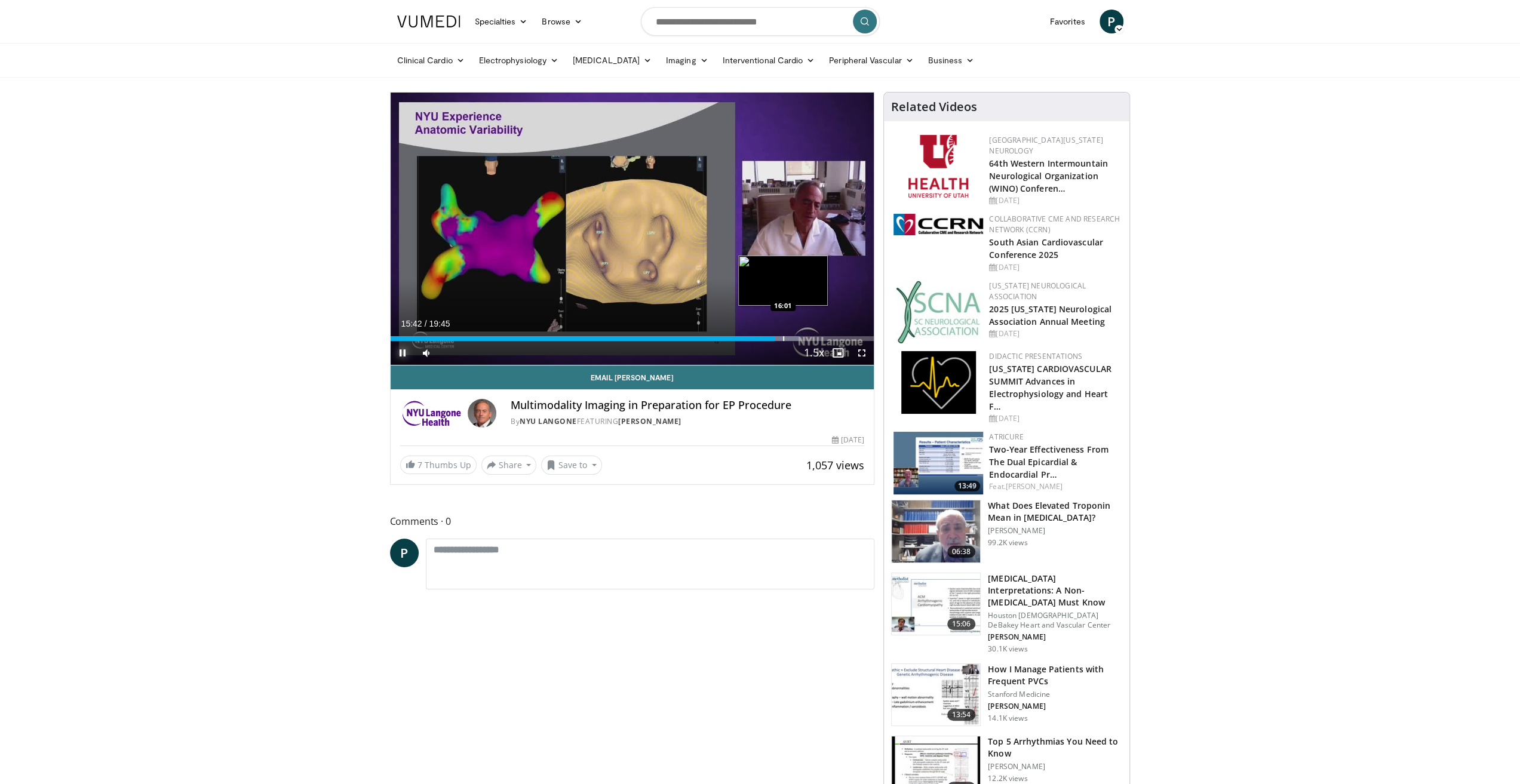
click at [783, 339] on div "Progress Bar" at bounding box center [784, 338] width 1 height 5
click at [788, 339] on div "Progress Bar" at bounding box center [789, 338] width 1 height 5
click at [794, 337] on div "Progress Bar" at bounding box center [794, 338] width 1 height 5
click at [801, 337] on div "Progress Bar" at bounding box center [802, 338] width 1 height 5
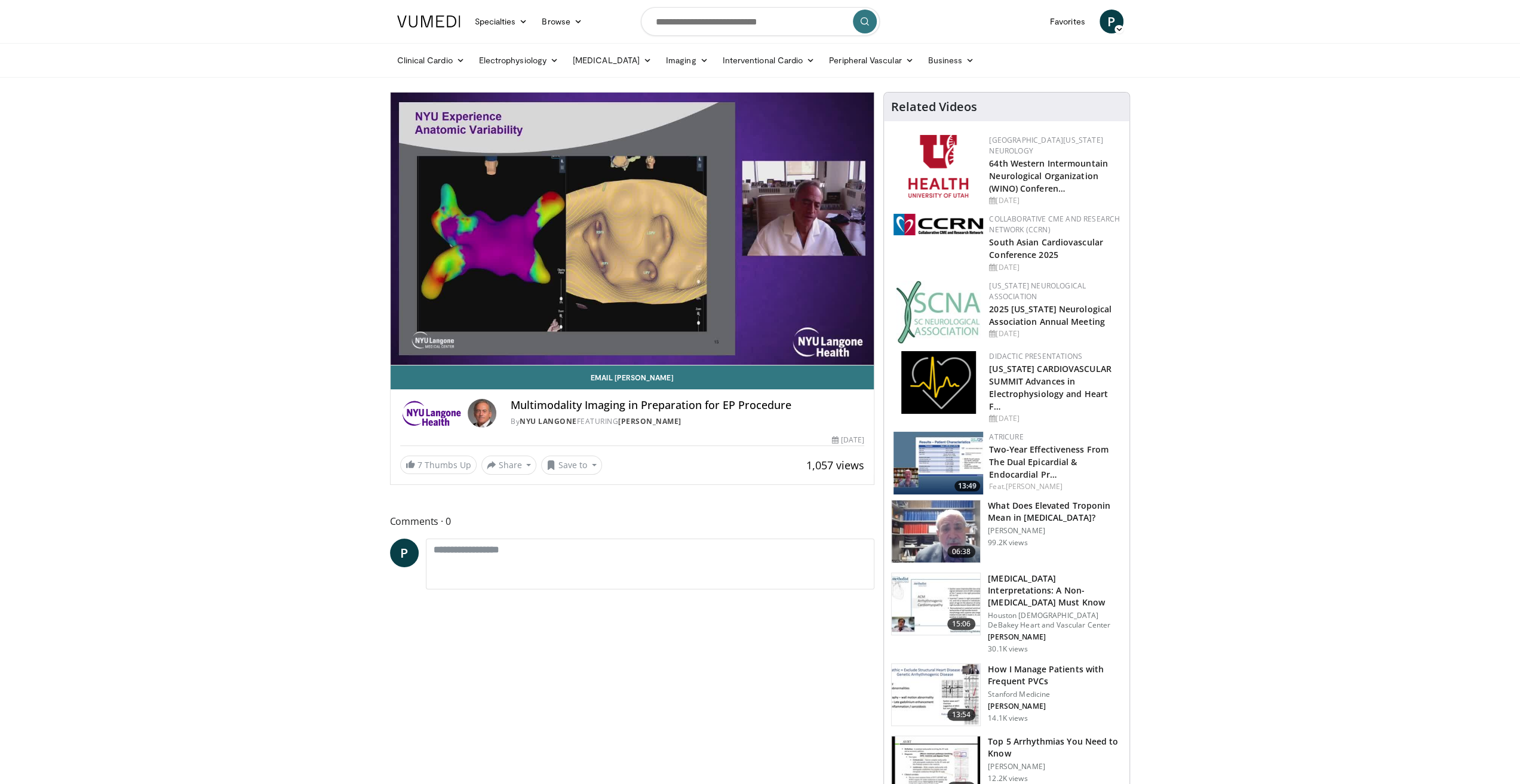
click at [811, 337] on div "10 seconds Tap to unmute" at bounding box center [632, 229] width 484 height 272
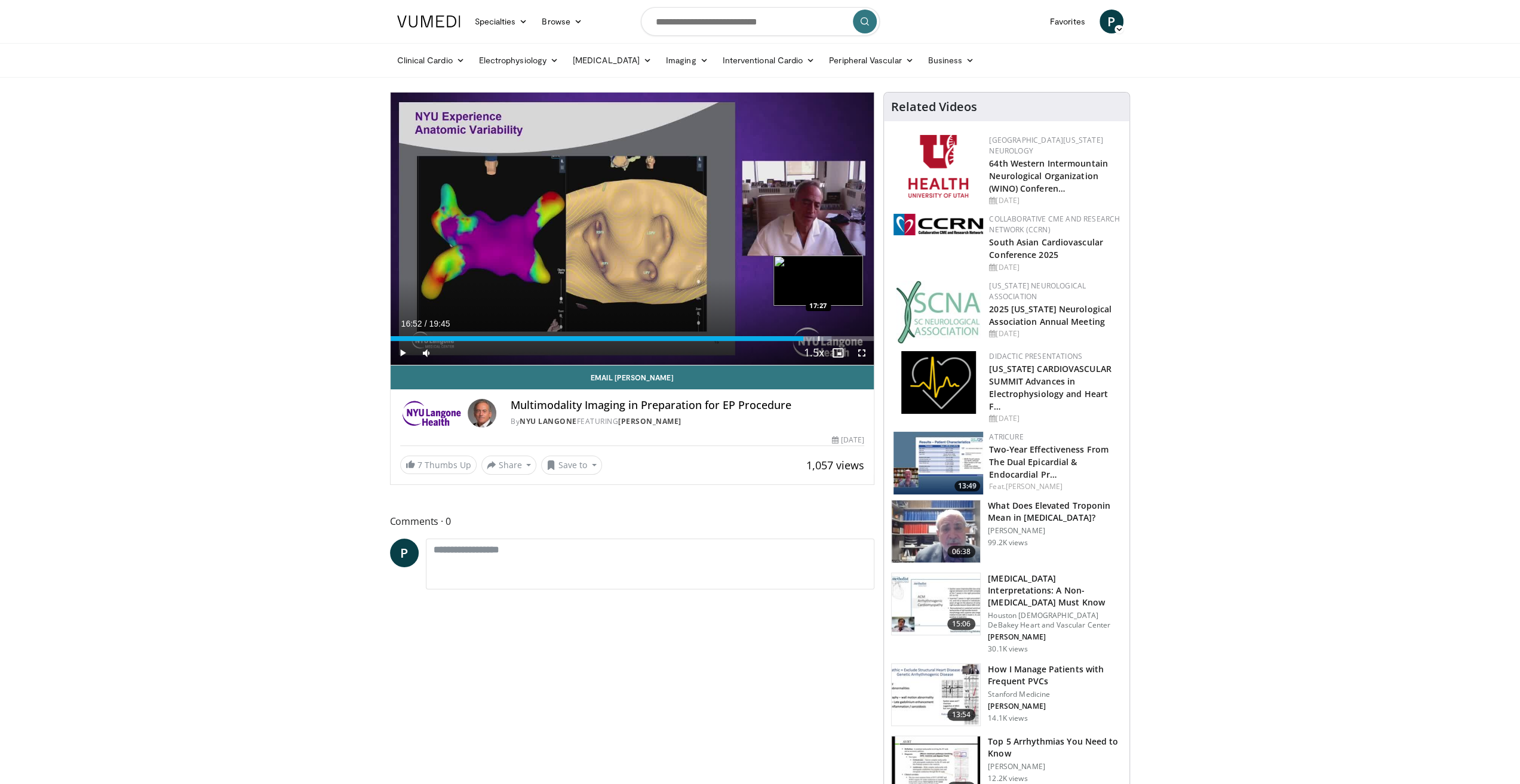
click at [818, 337] on div "Progress Bar" at bounding box center [819, 338] width 1 height 5
click at [816, 337] on div "Progress Bar" at bounding box center [817, 338] width 1 height 5
click at [404, 350] on span "Video Player" at bounding box center [402, 353] width 24 height 24
click at [810, 336] on div "Progress Bar" at bounding box center [810, 338] width 1 height 5
click at [400, 353] on span "Video Player" at bounding box center [402, 353] width 24 height 24
